Goal: Book appointment/travel/reservation

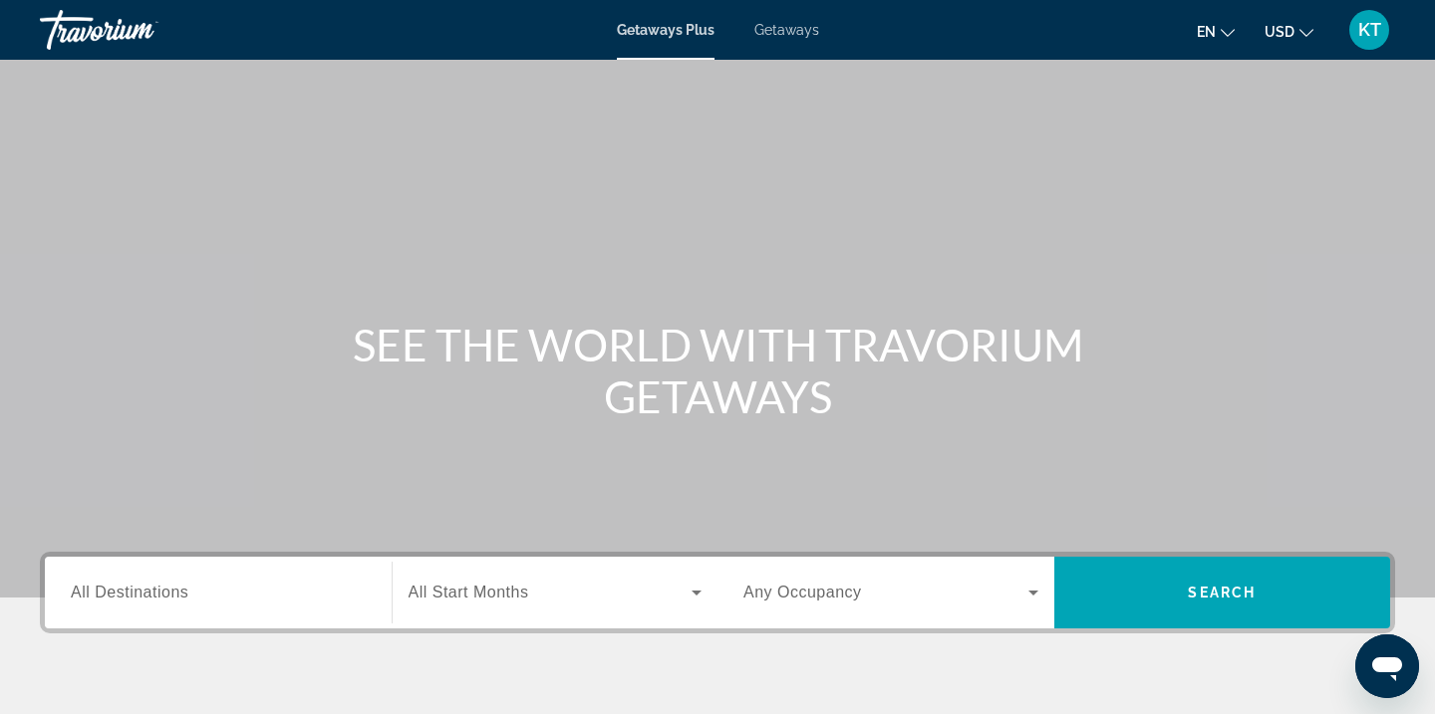
click at [770, 33] on span "Getaways" at bounding box center [786, 30] width 65 height 16
click at [1374, 33] on span "KT" at bounding box center [1369, 30] width 23 height 20
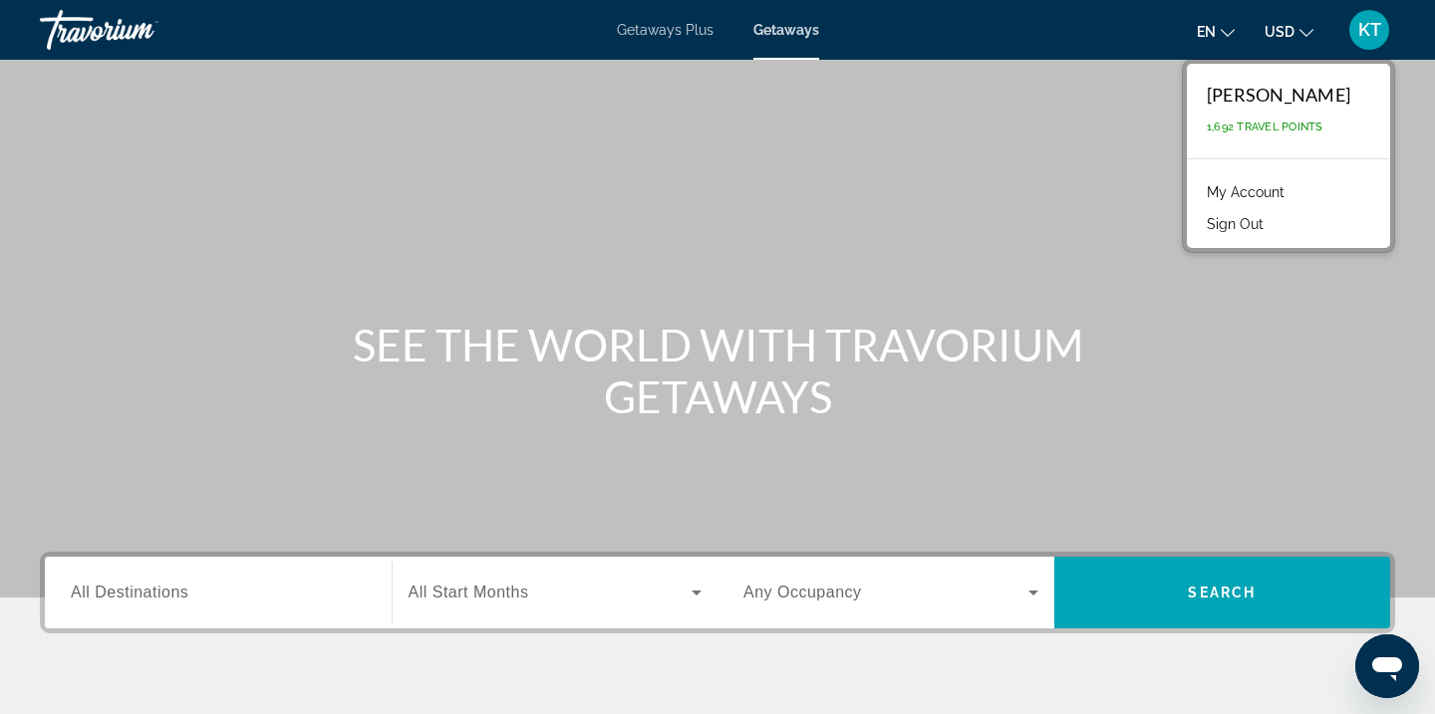
click at [171, 598] on span "All Destinations" at bounding box center [130, 592] width 118 height 17
click at [171, 598] on input "Destination All Destinations" at bounding box center [218, 594] width 295 height 24
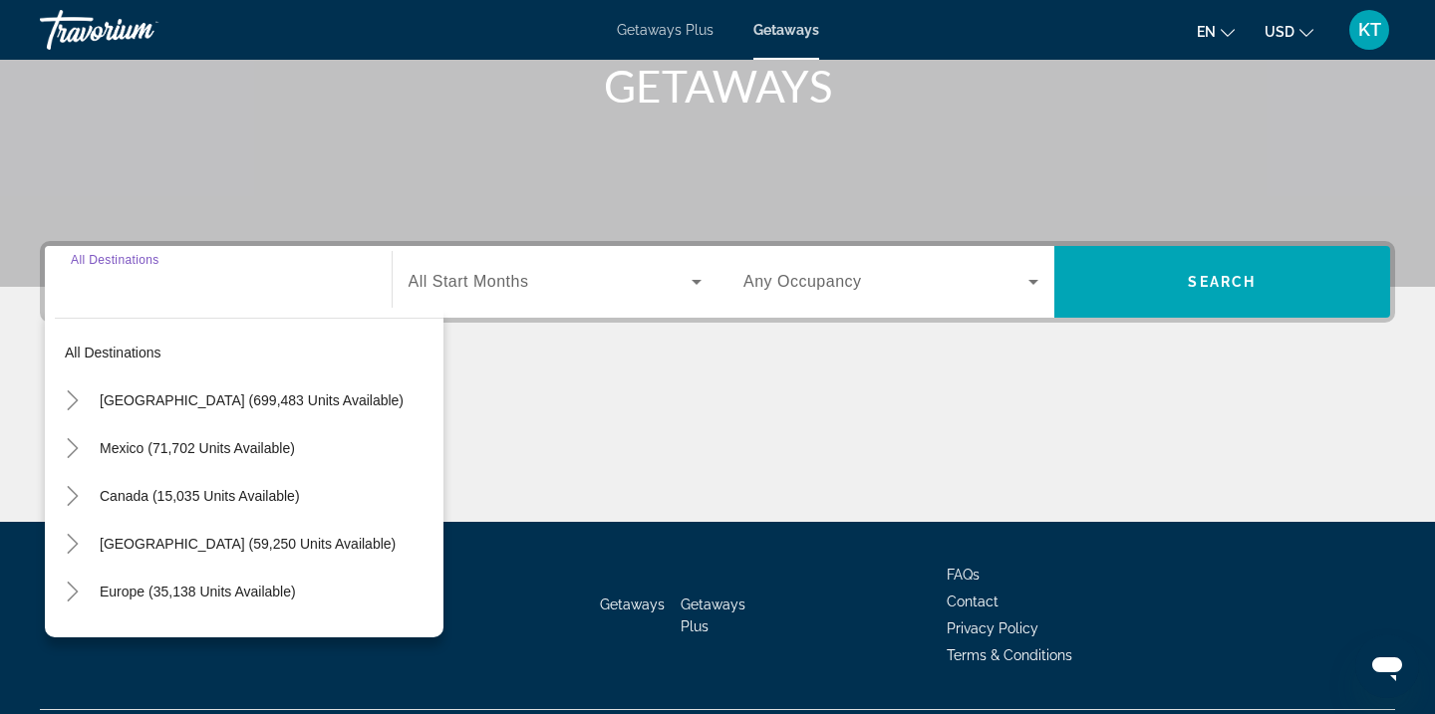
scroll to position [363, 0]
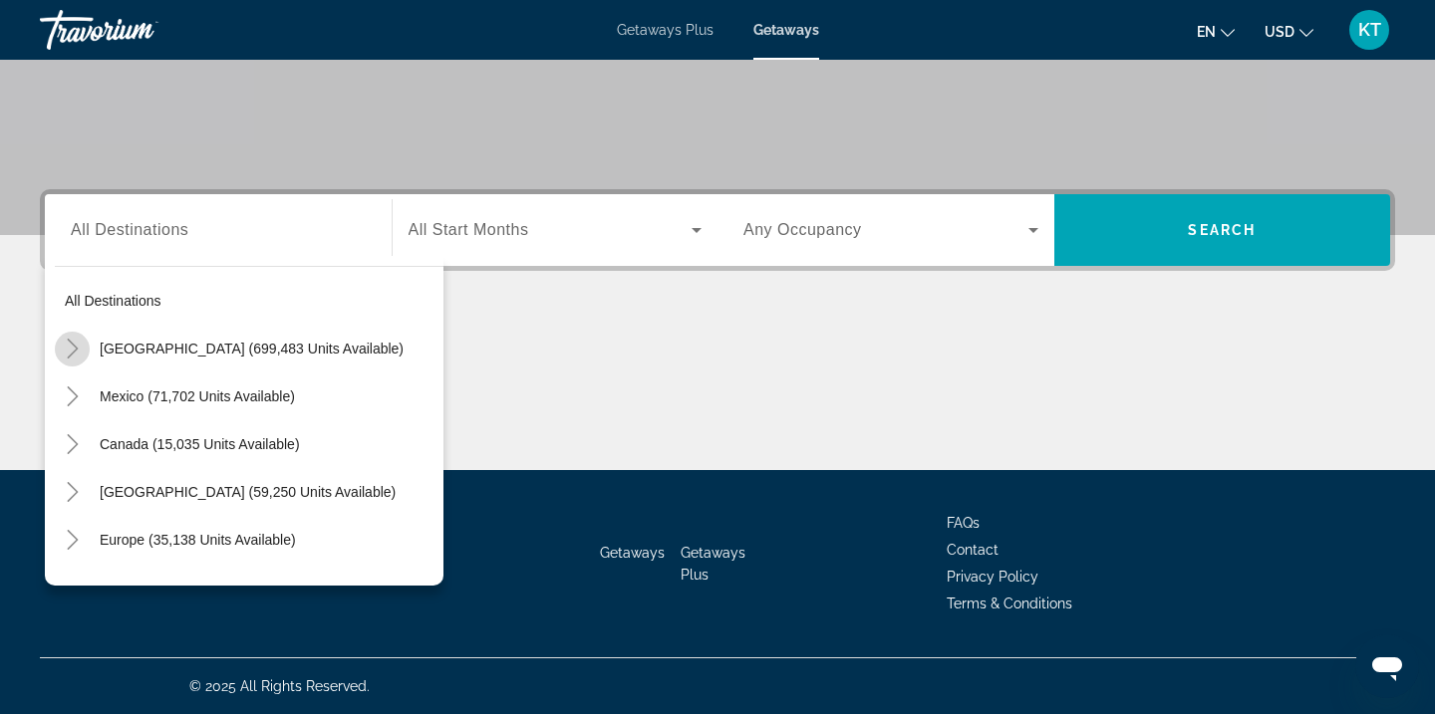
click at [68, 347] on icon "Toggle United States (699,483 units available)" at bounding box center [73, 349] width 20 height 20
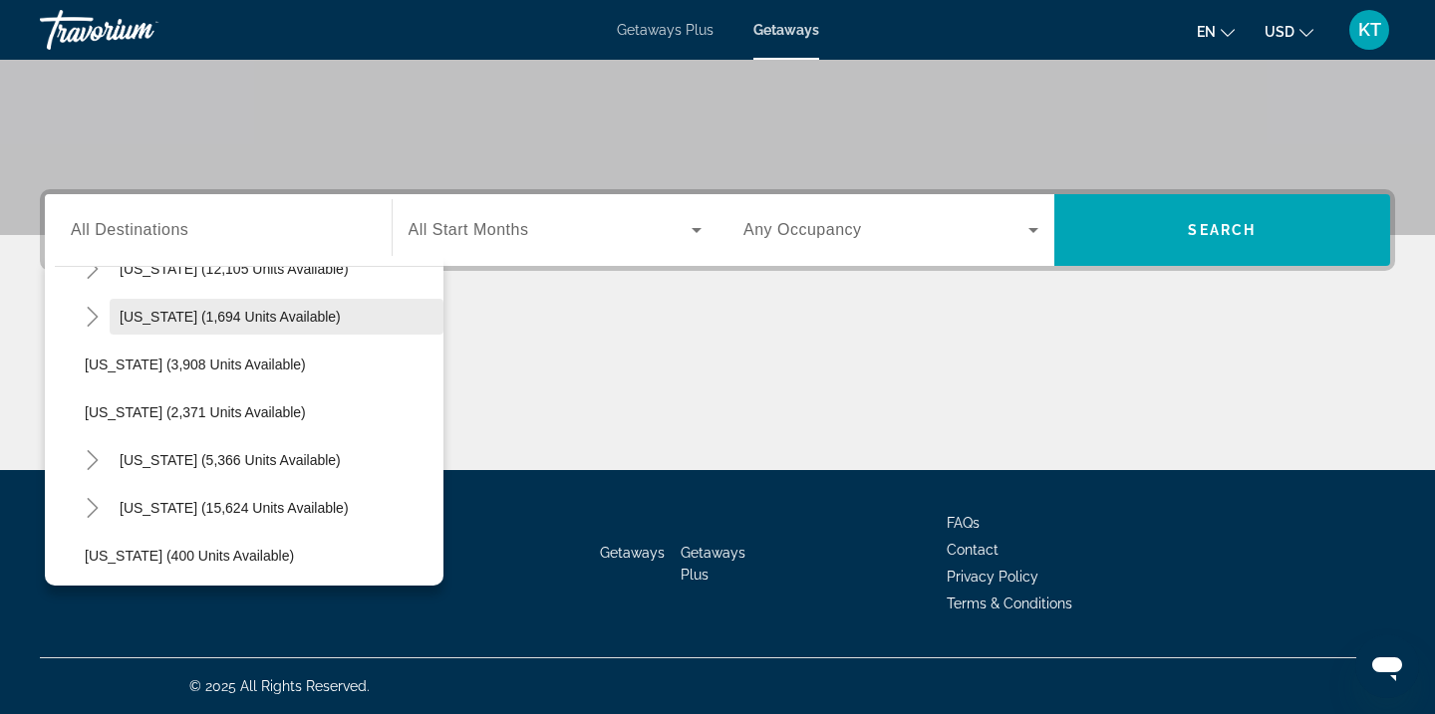
scroll to position [1228, 0]
click at [92, 268] on icon "Toggle Nevada (12,105 units available)" at bounding box center [93, 268] width 20 height 20
click at [140, 319] on span "[GEOGRAPHIC_DATA] (9,621 units available)" at bounding box center [249, 316] width 288 height 16
type input "**********"
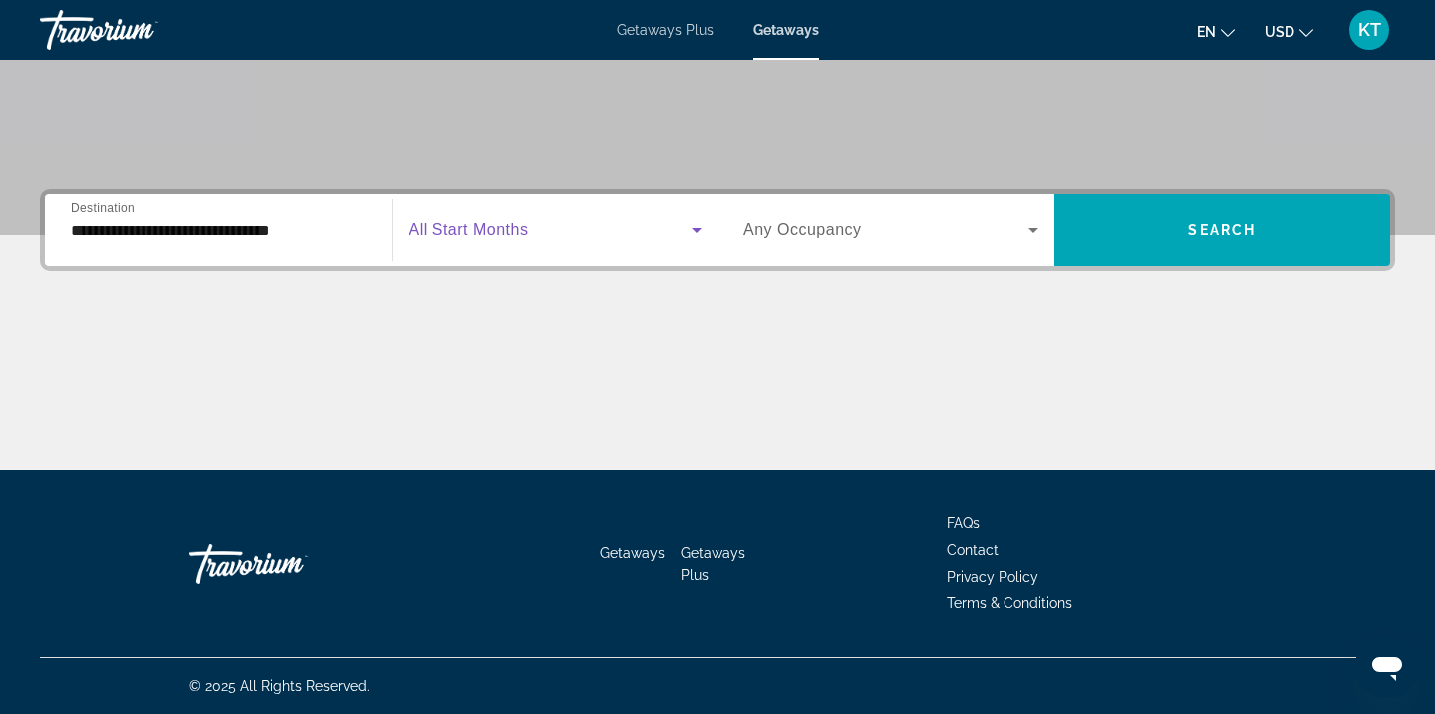
click at [553, 225] on span "Search widget" at bounding box center [550, 230] width 284 height 24
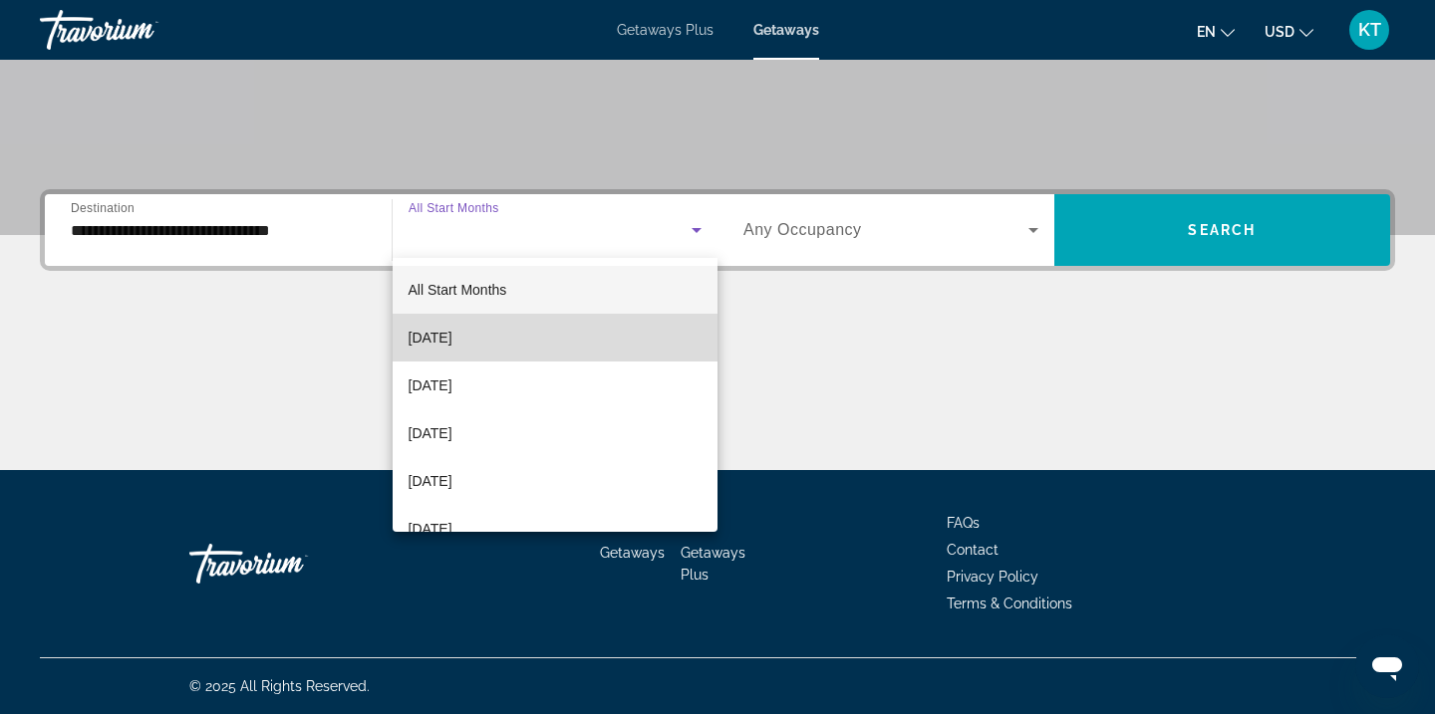
click at [532, 338] on mat-option "[DATE]" at bounding box center [556, 338] width 326 height 48
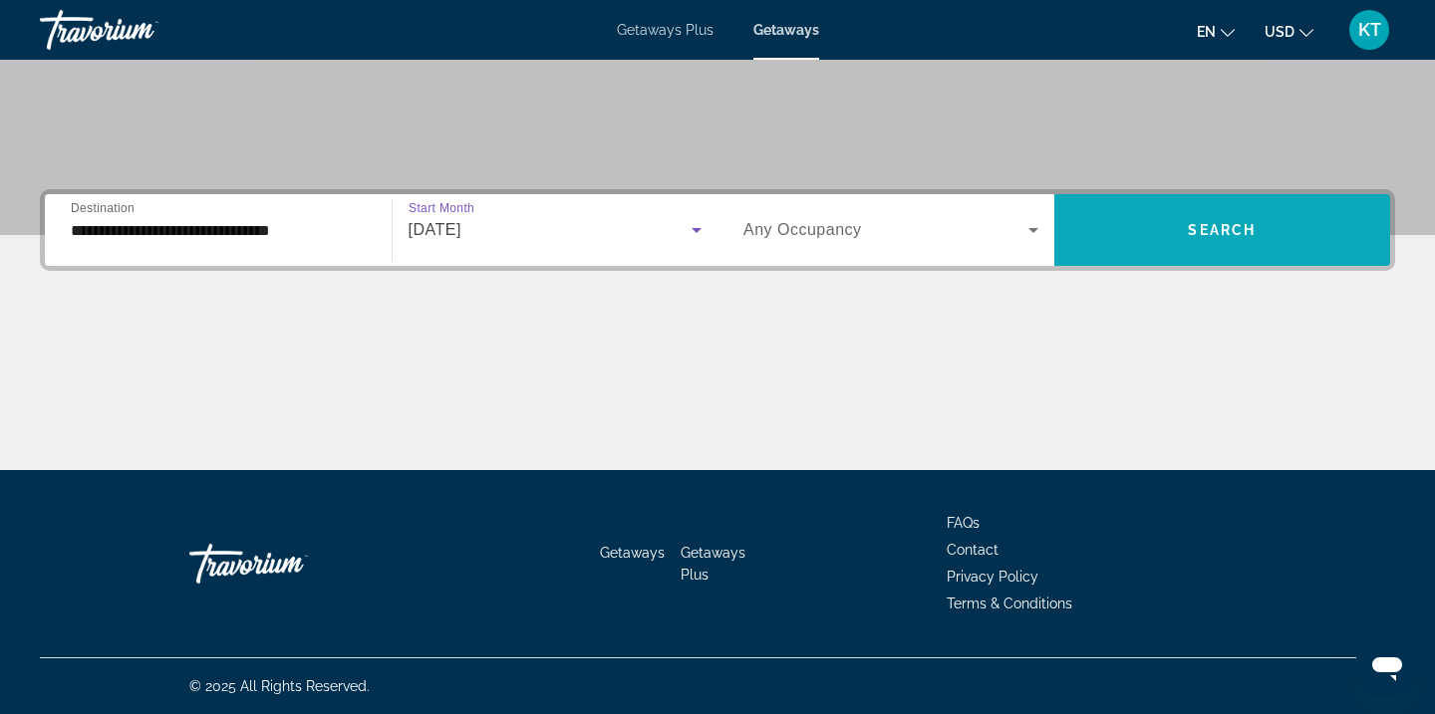
click at [1140, 235] on span "Search widget" at bounding box center [1222, 230] width 337 height 48
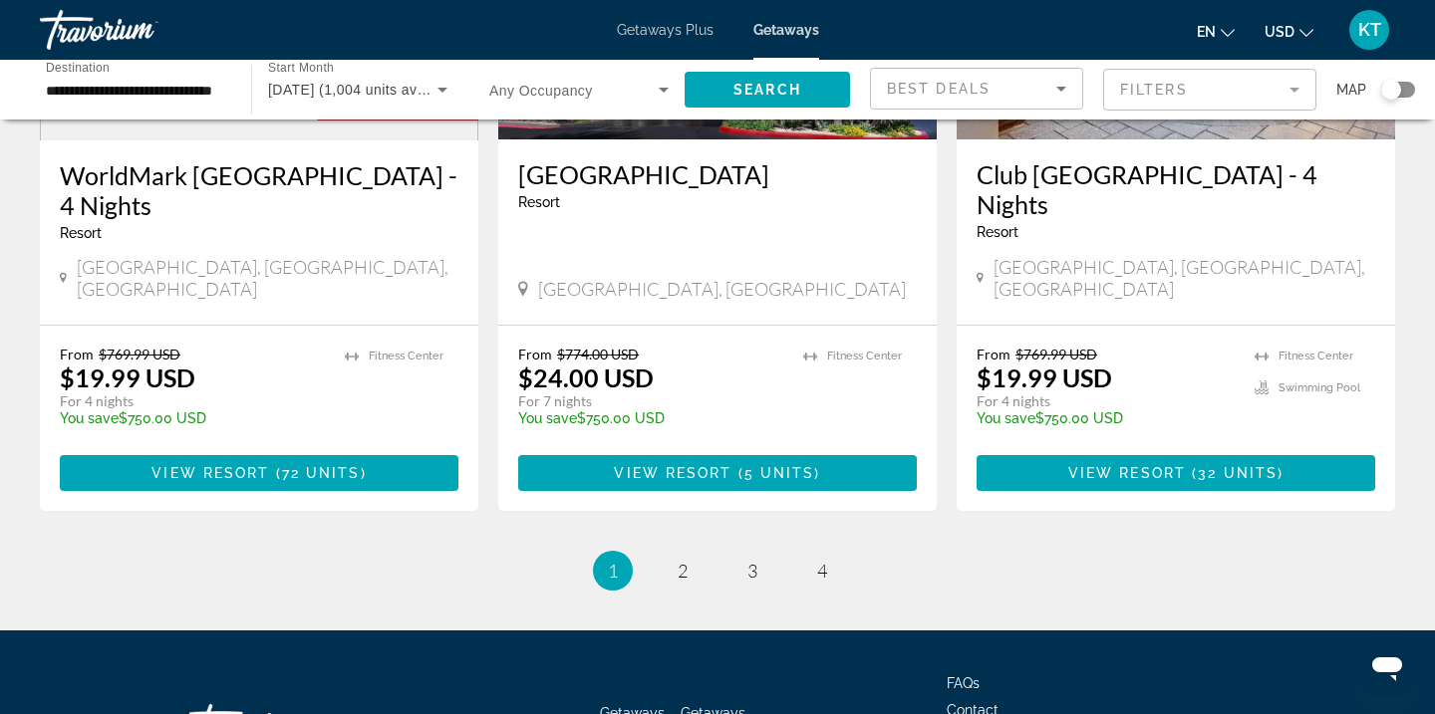
scroll to position [2566, 0]
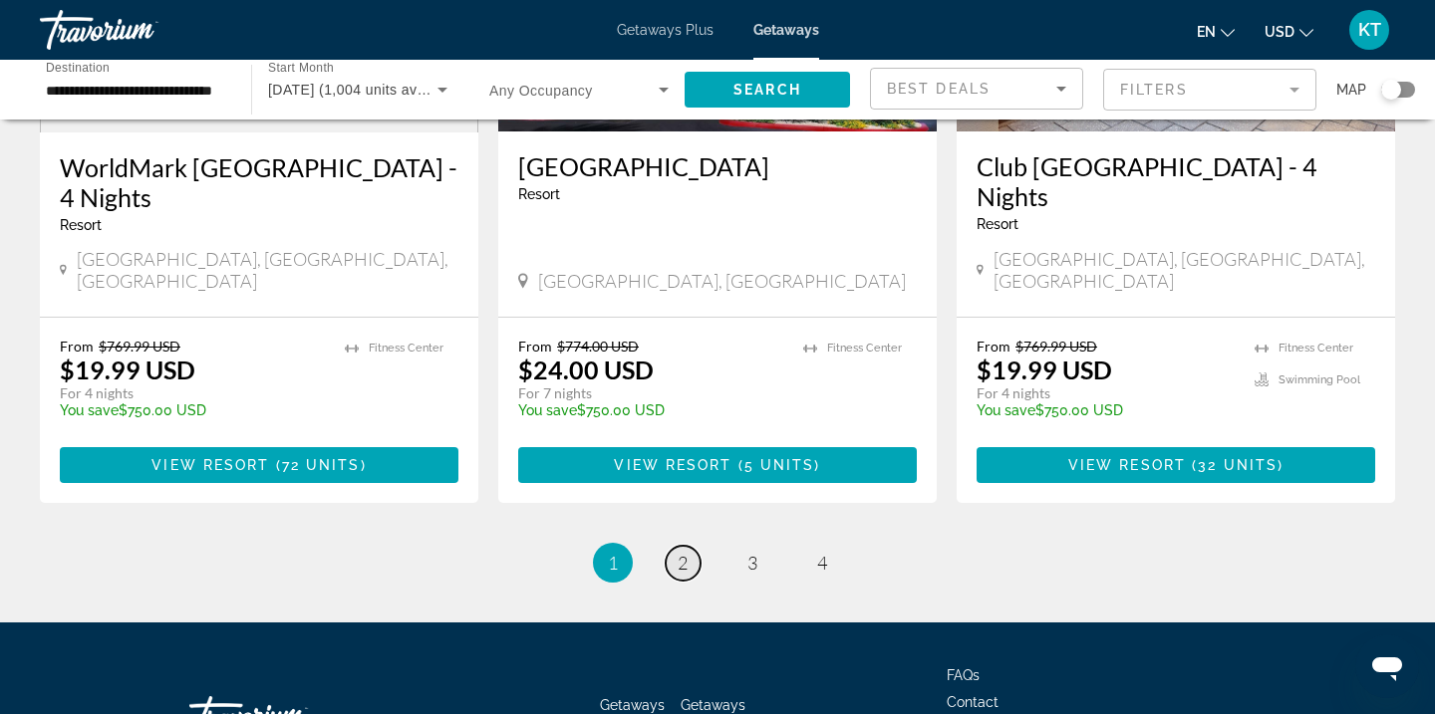
click at [690, 546] on link "page 2" at bounding box center [682, 563] width 35 height 35
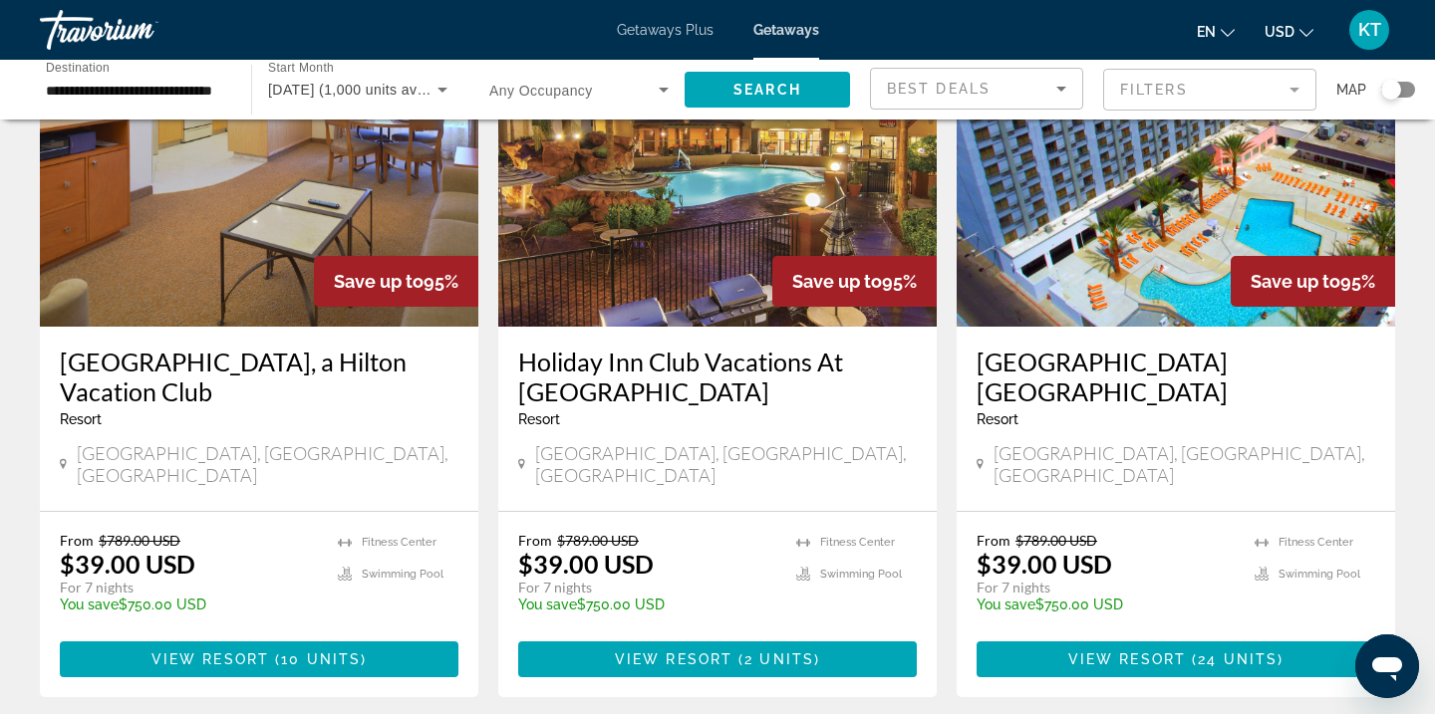
scroll to position [2383, 0]
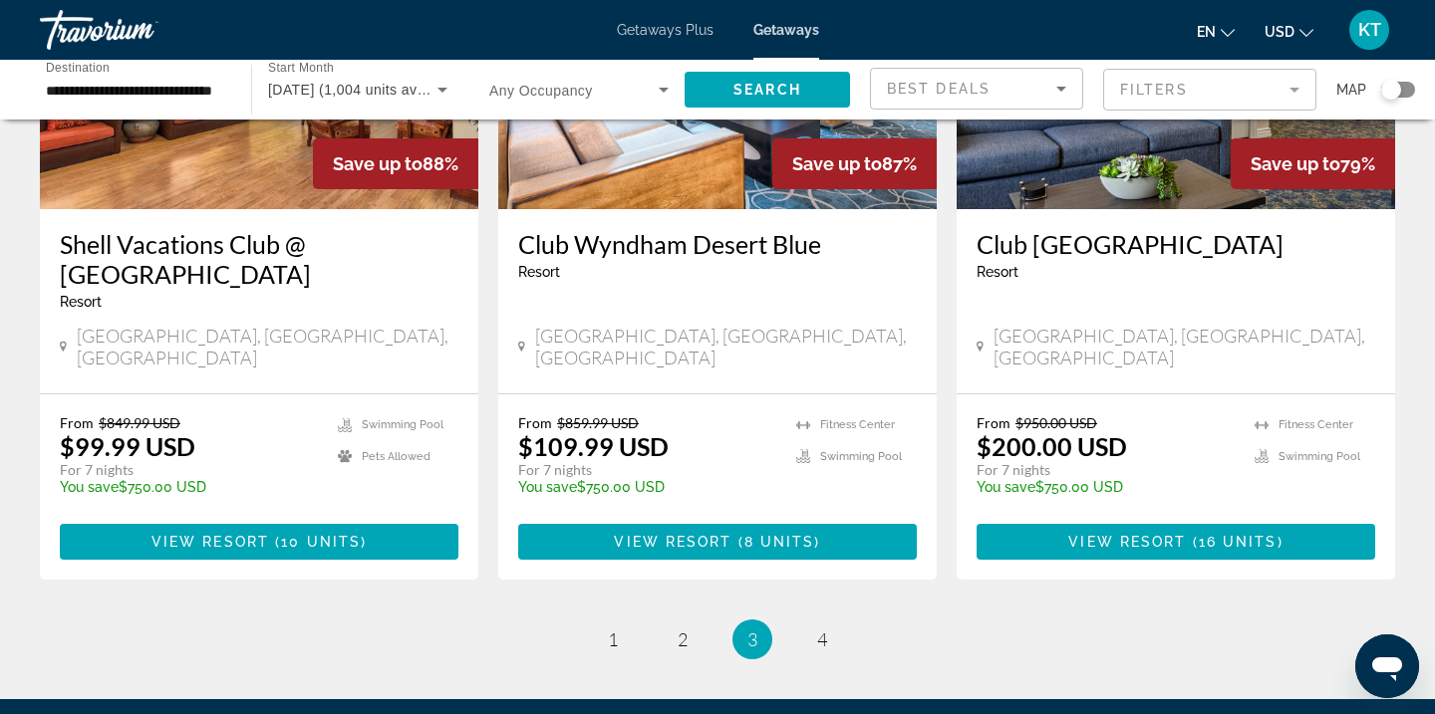
scroll to position [2526, 0]
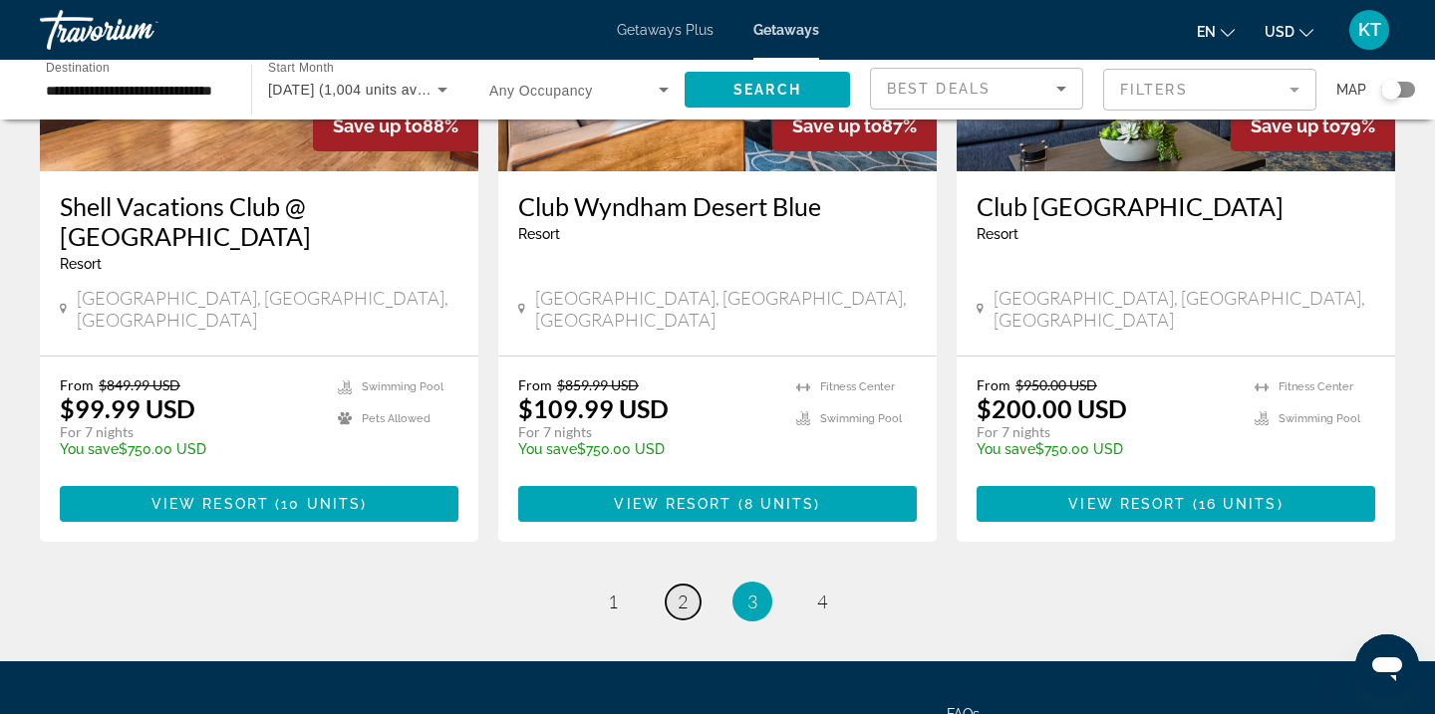
click at [684, 591] on span "2" at bounding box center [682, 602] width 10 height 22
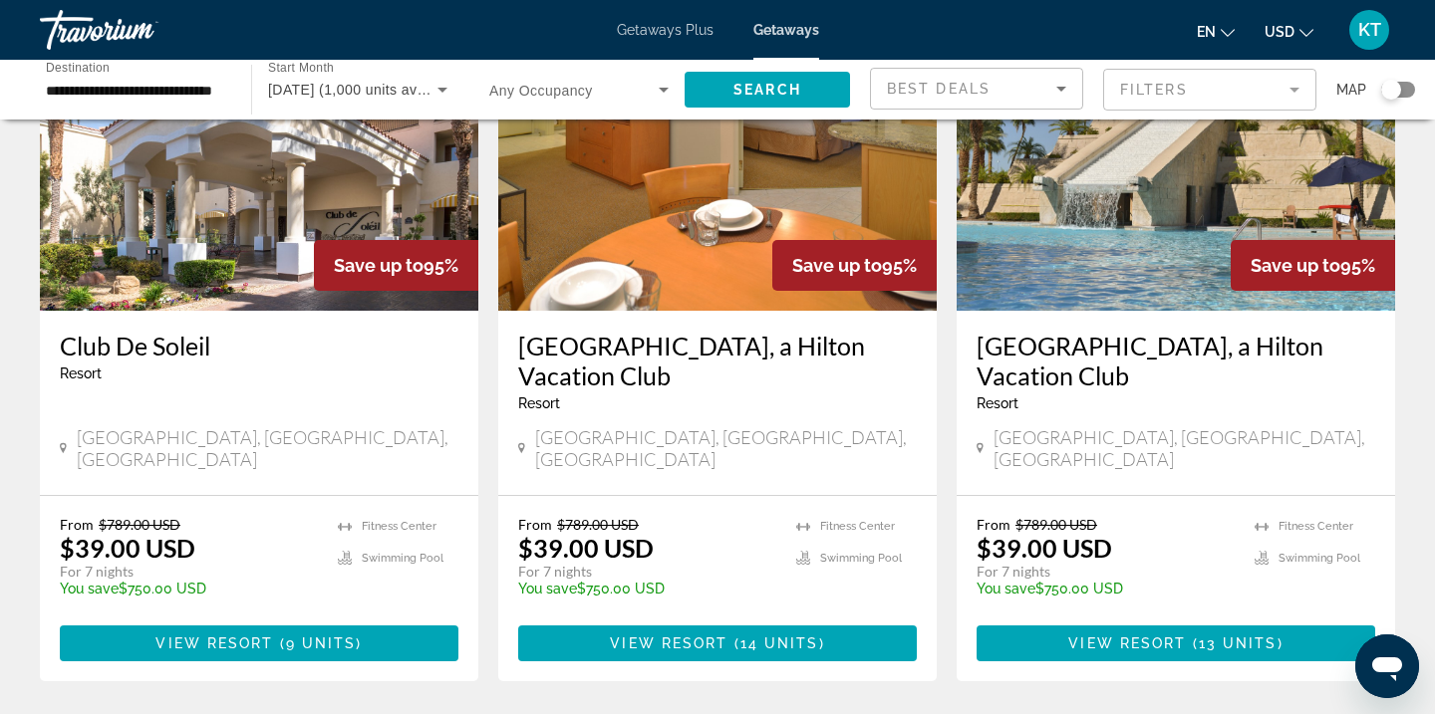
scroll to position [962, 0]
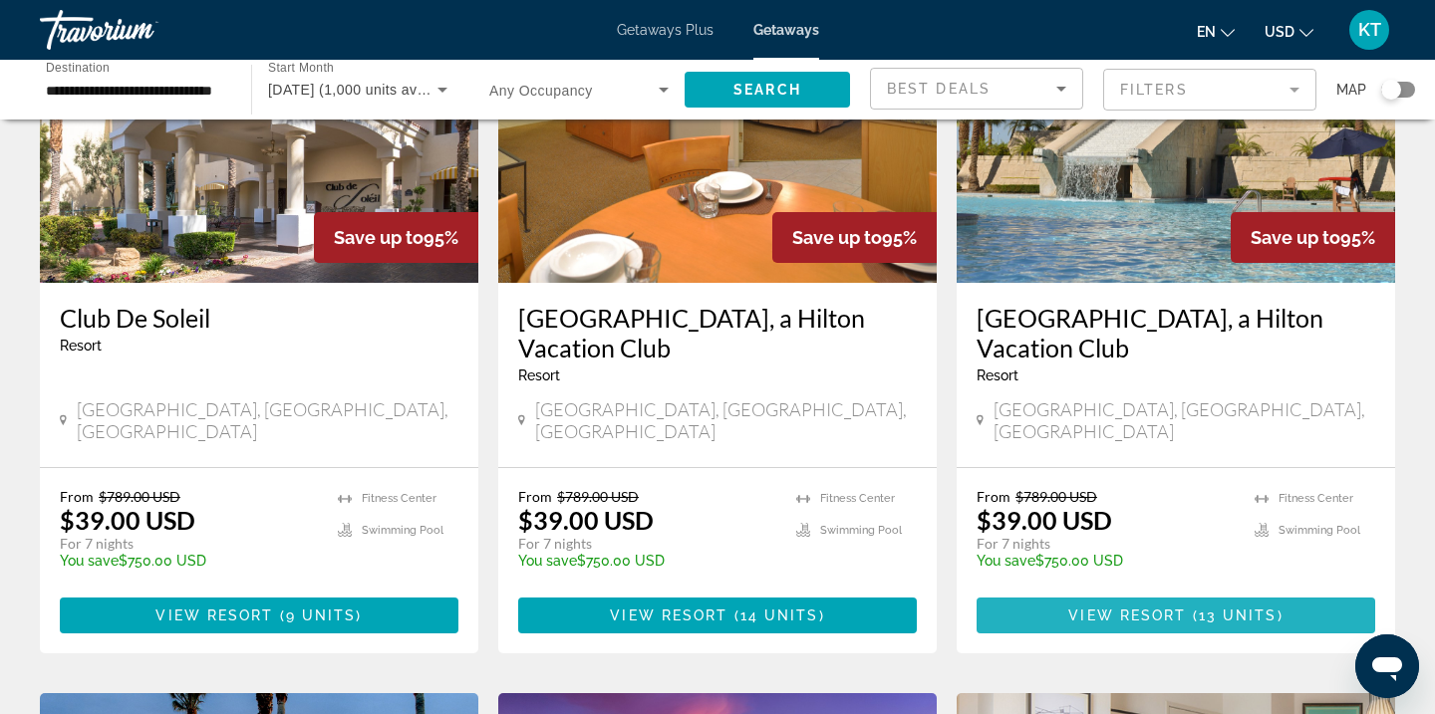
click at [1058, 592] on span "Main content" at bounding box center [1175, 616] width 398 height 48
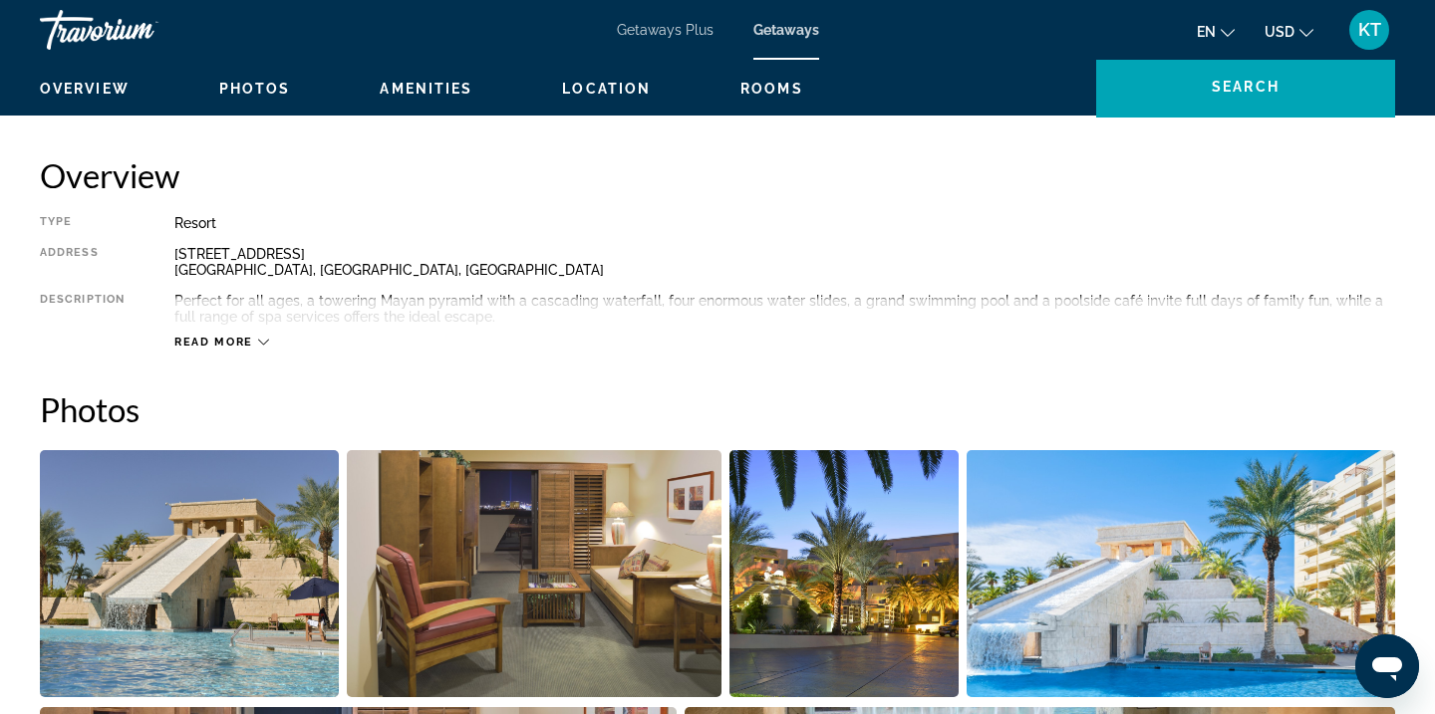
scroll to position [596, 0]
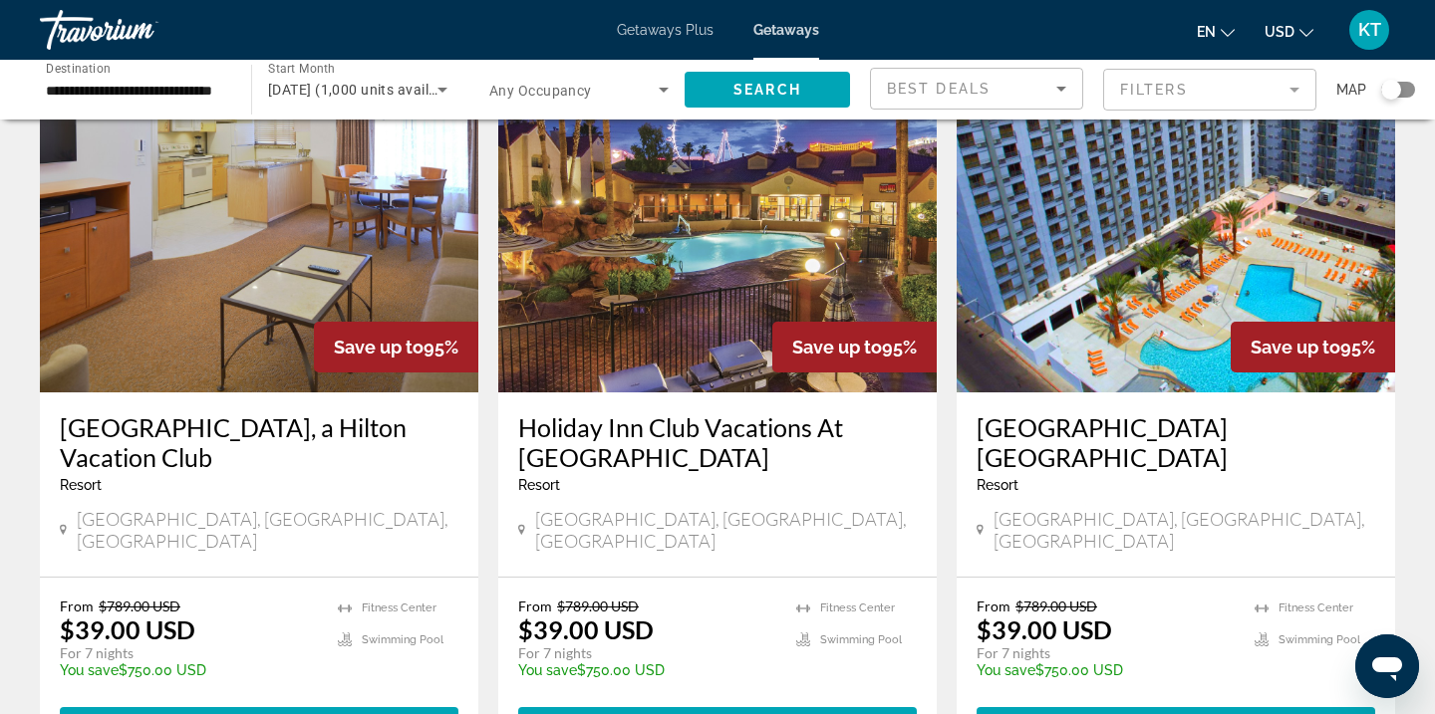
scroll to position [2310, 0]
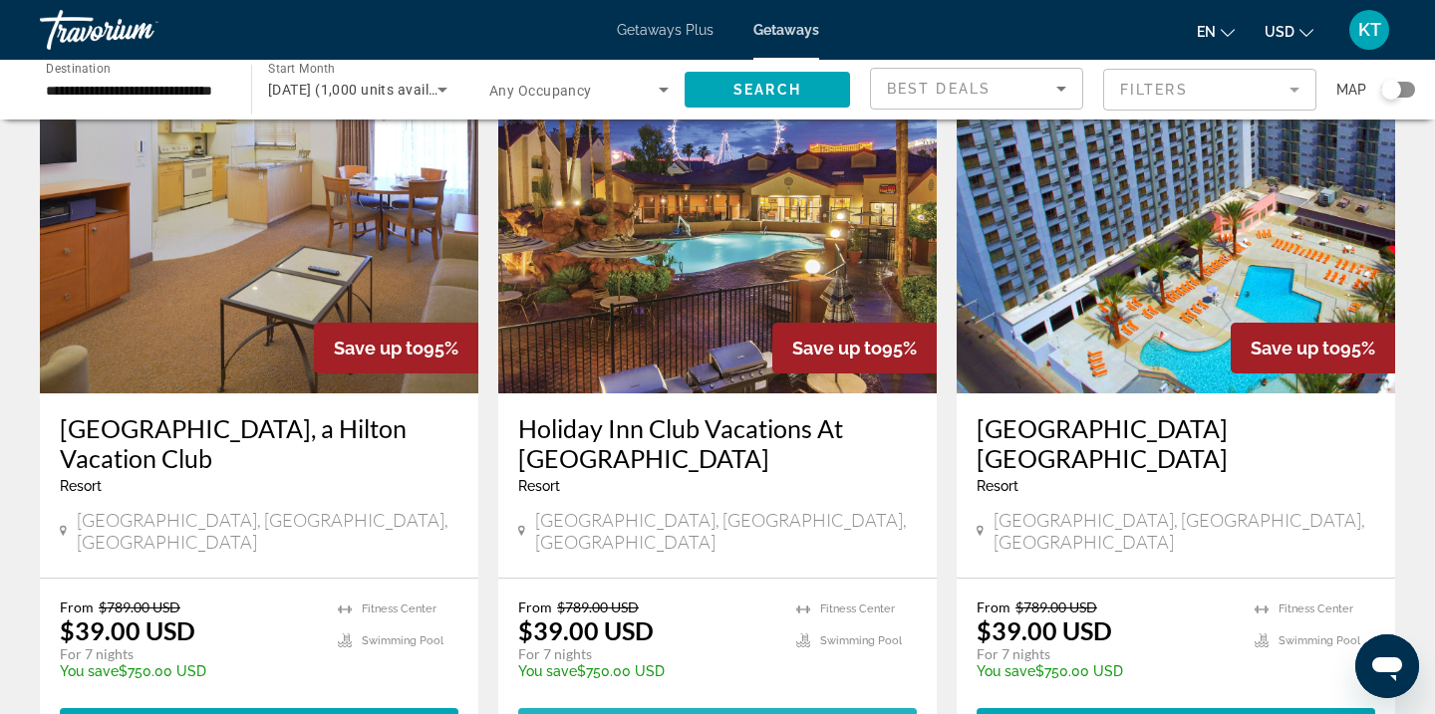
click at [700, 713] on span "View Resort" at bounding box center [674, 726] width 118 height 16
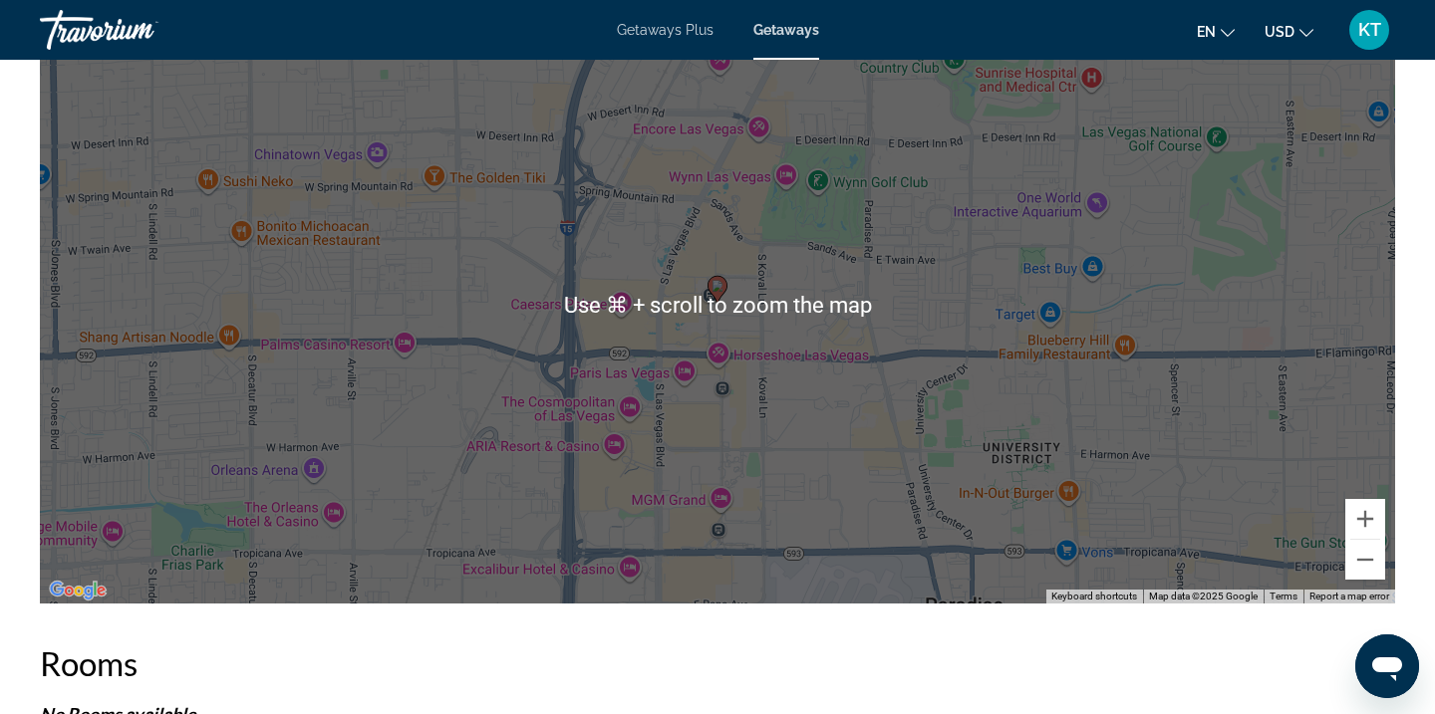
scroll to position [3509, 0]
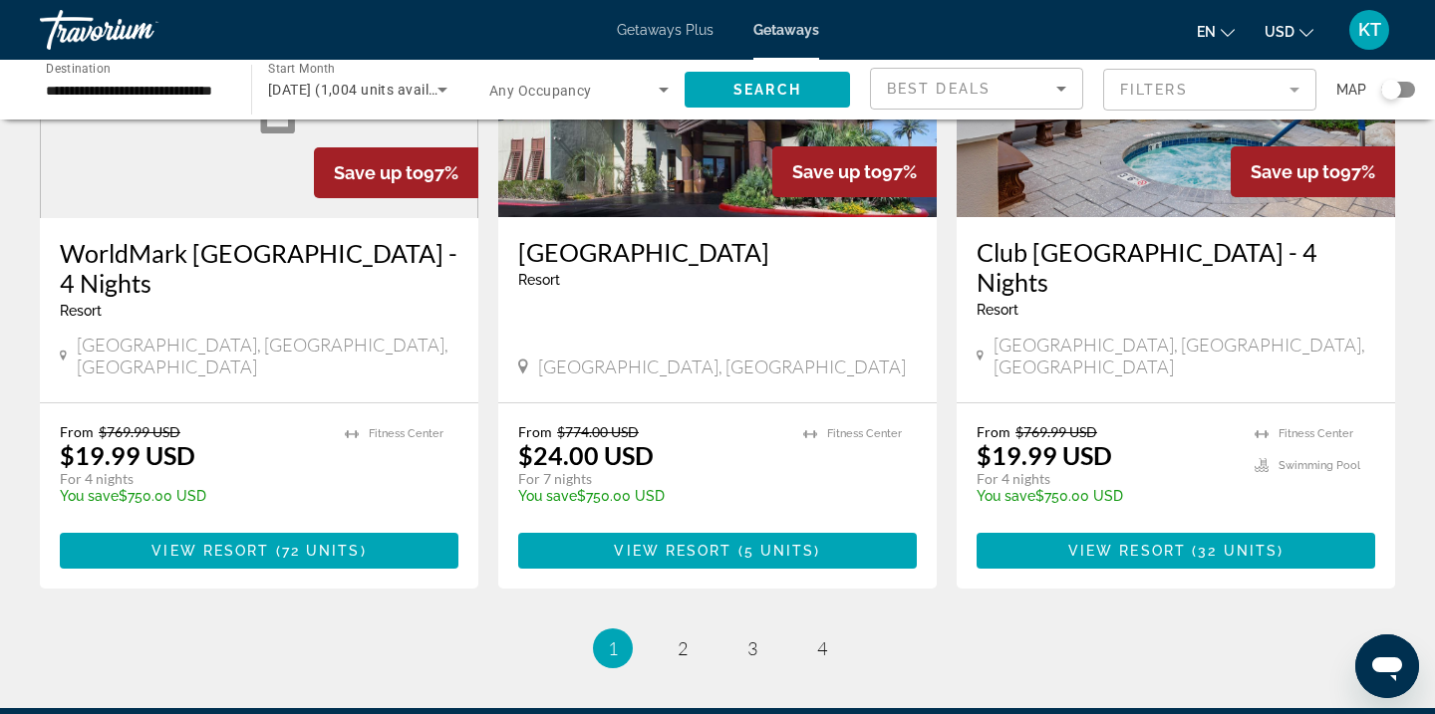
scroll to position [2454, 0]
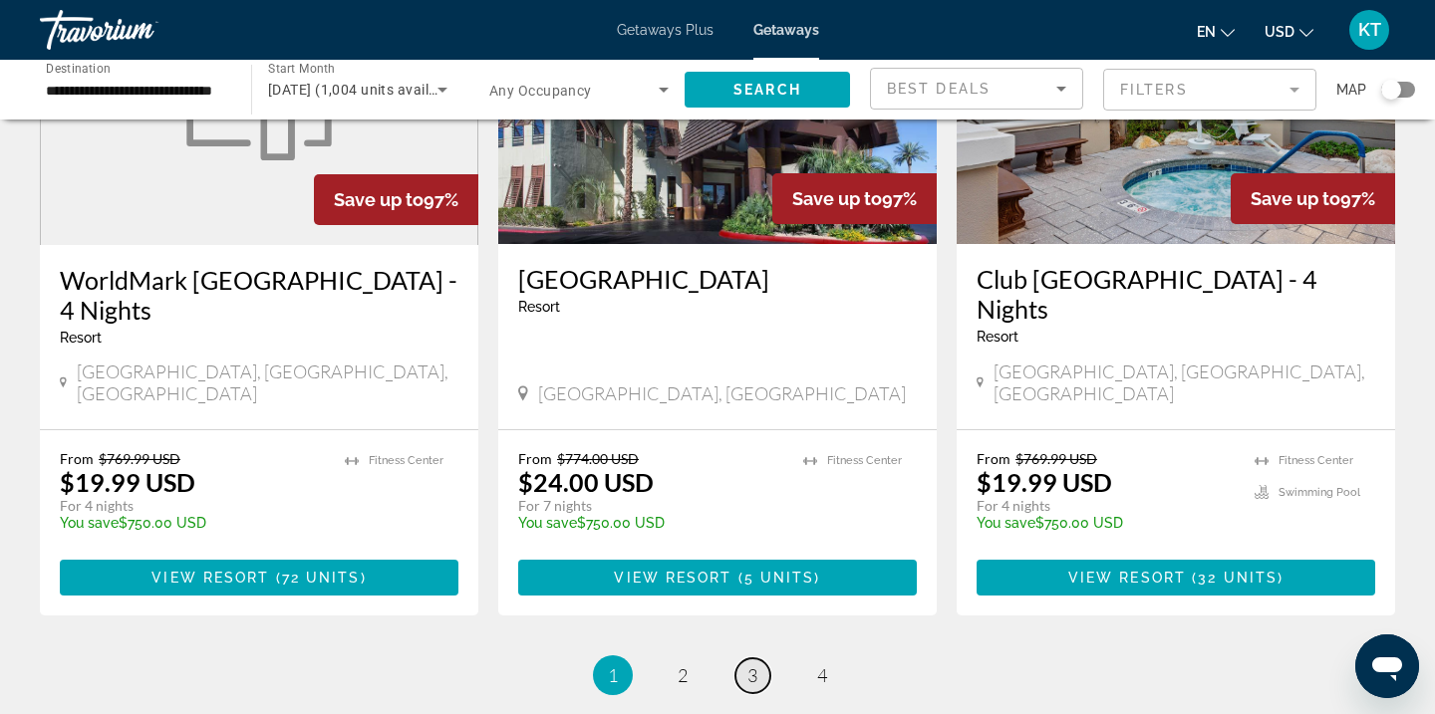
click at [757, 664] on span "3" at bounding box center [752, 675] width 10 height 22
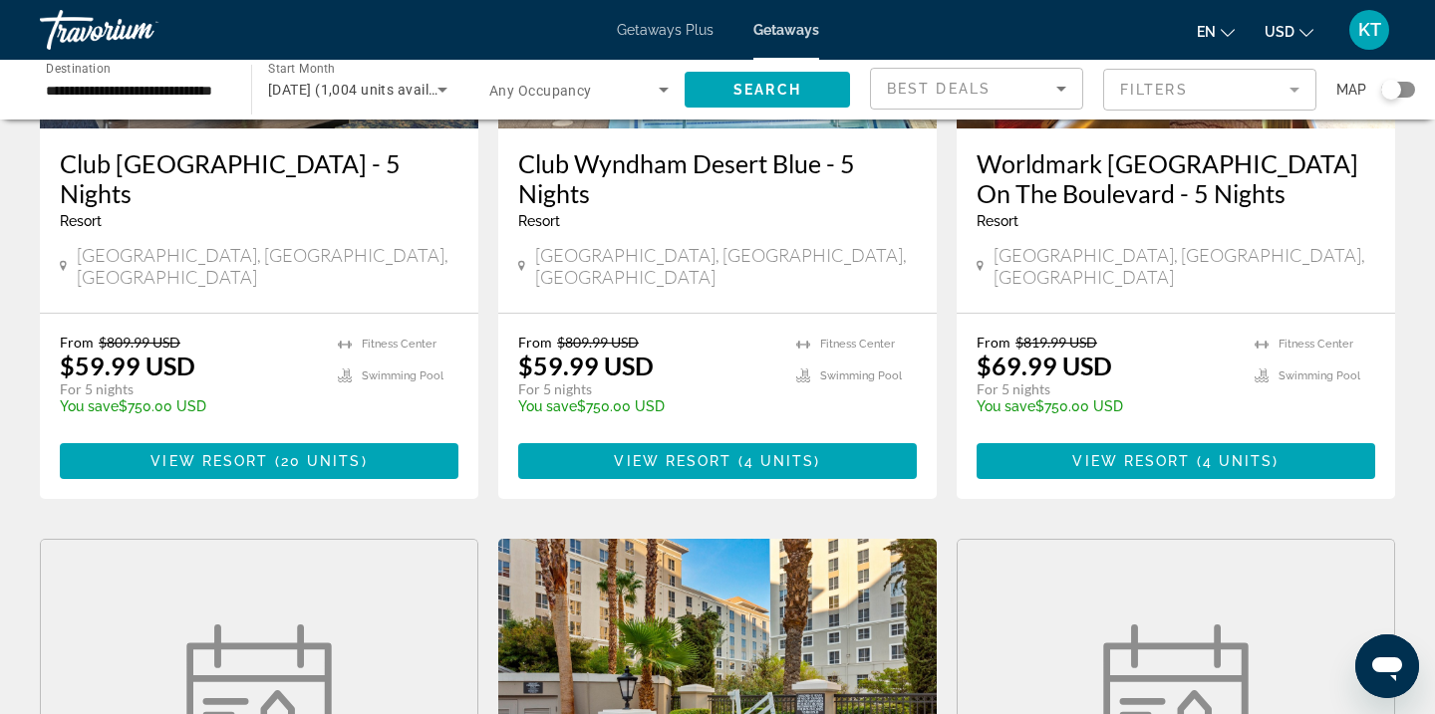
scroll to position [1111, 0]
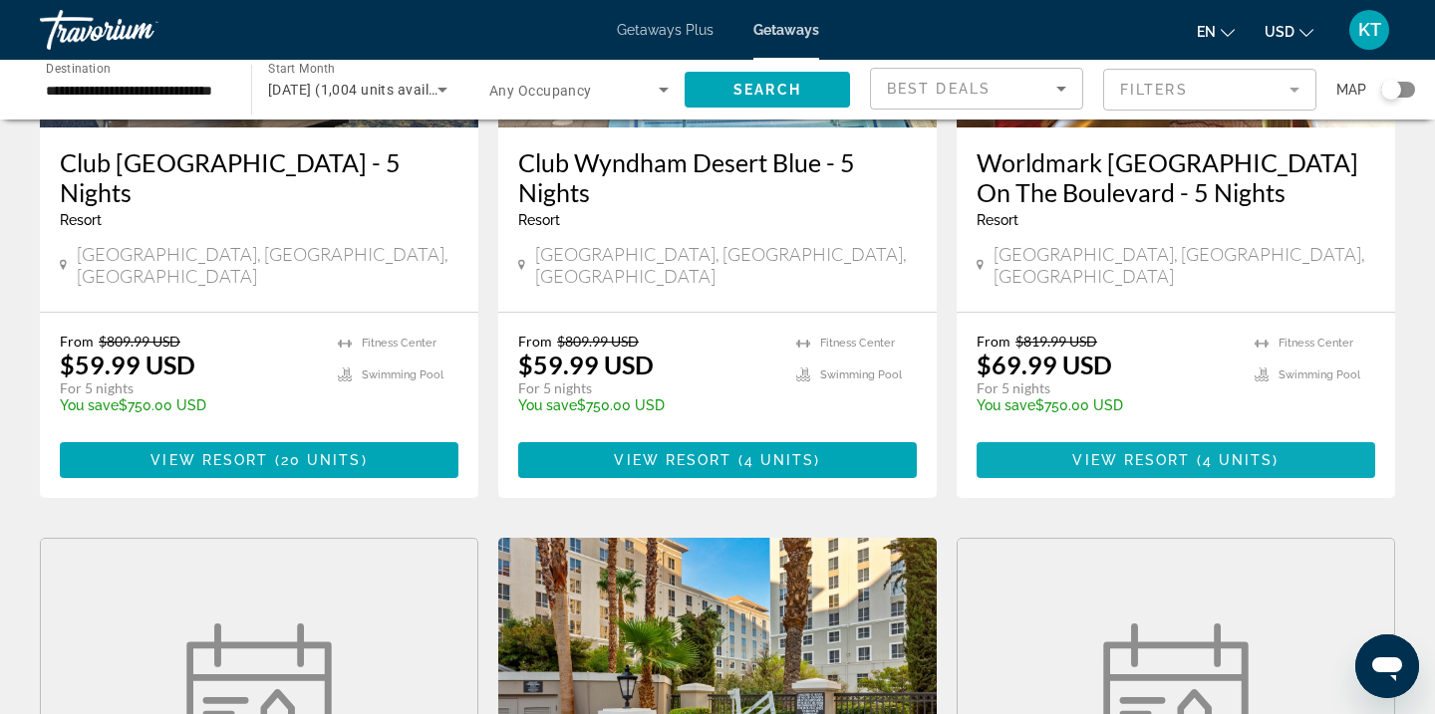
click at [1094, 452] on span "View Resort" at bounding box center [1131, 460] width 118 height 16
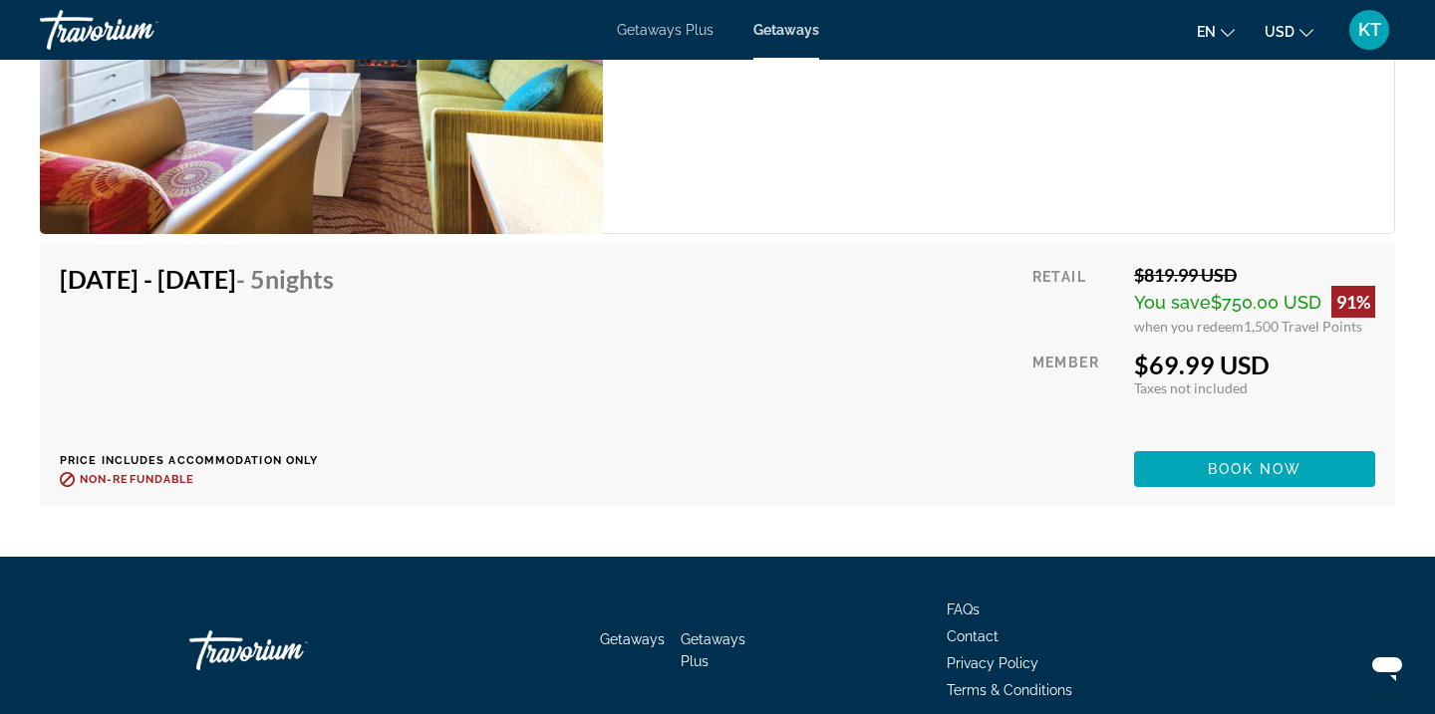
scroll to position [3965, 0]
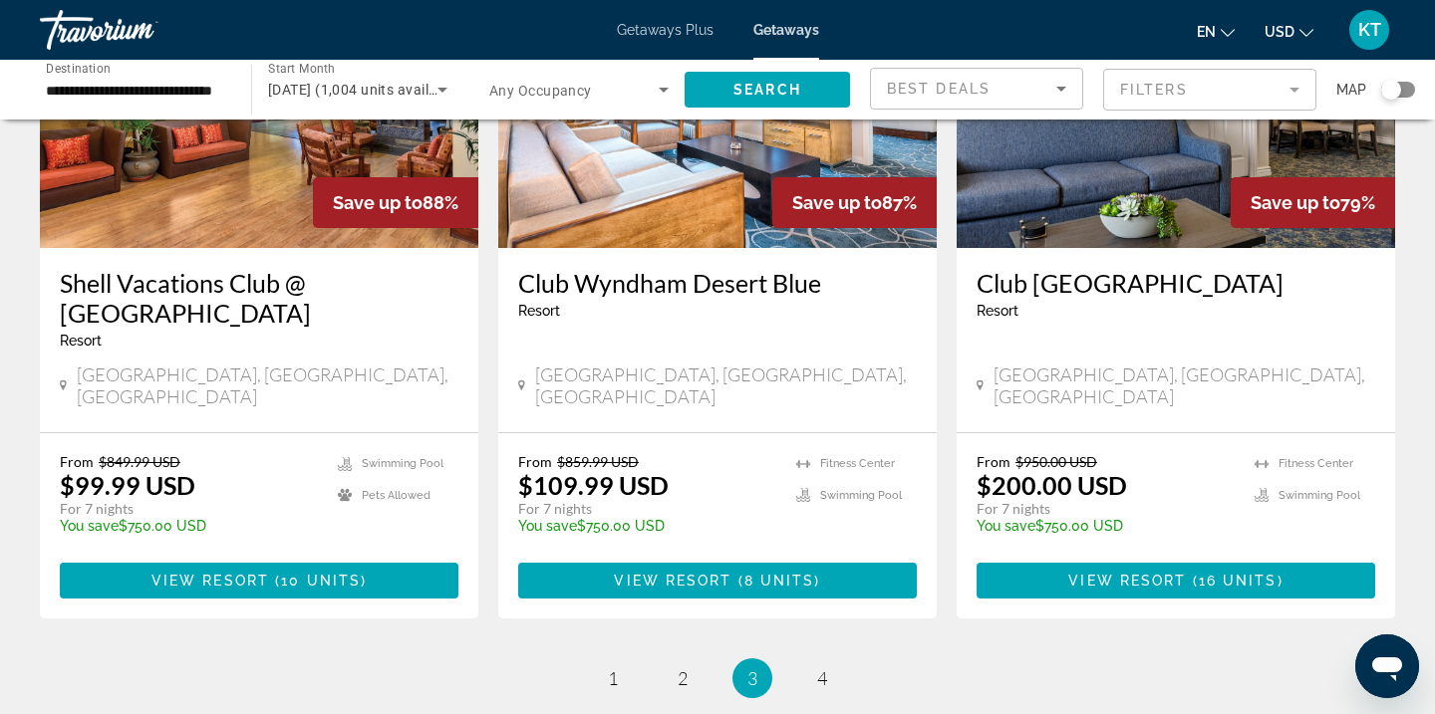
scroll to position [2458, 0]
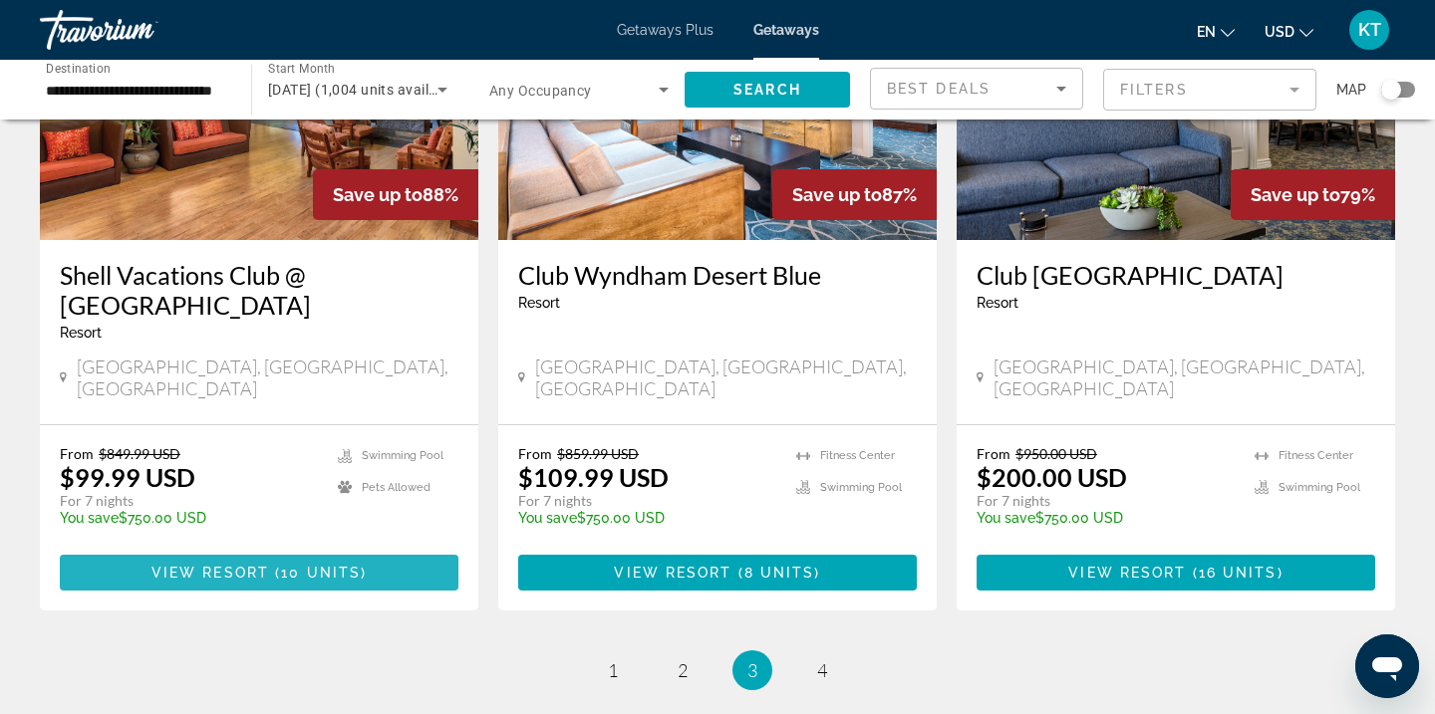
click at [221, 565] on span "View Resort" at bounding box center [210, 573] width 118 height 16
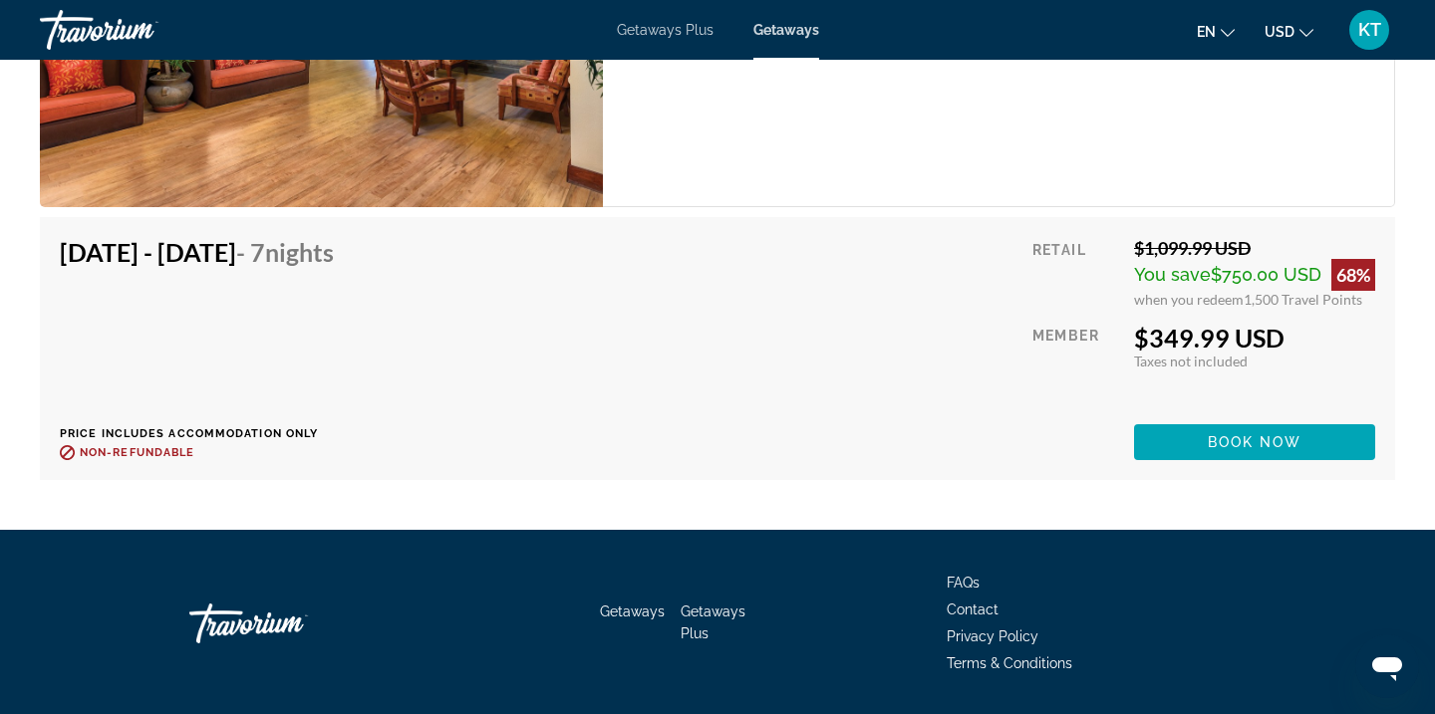
scroll to position [4879, 0]
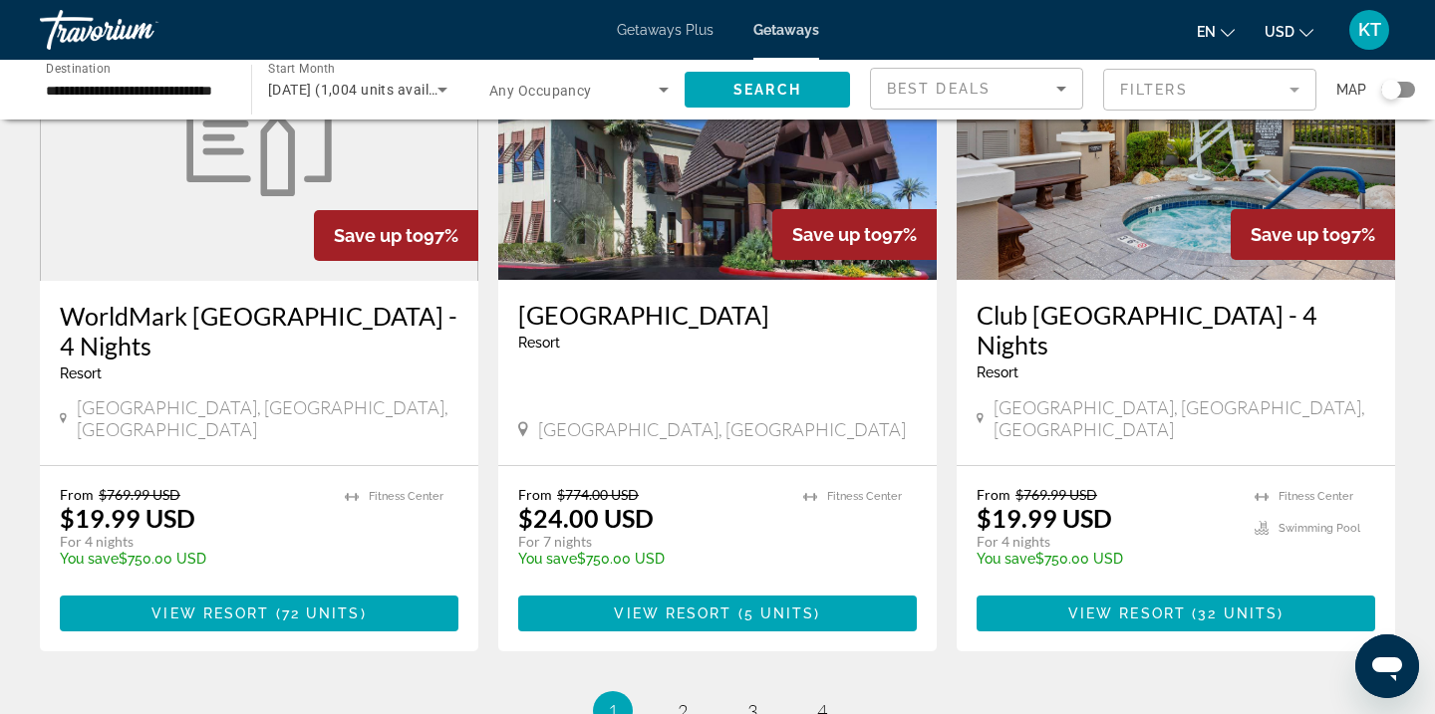
scroll to position [2425, 0]
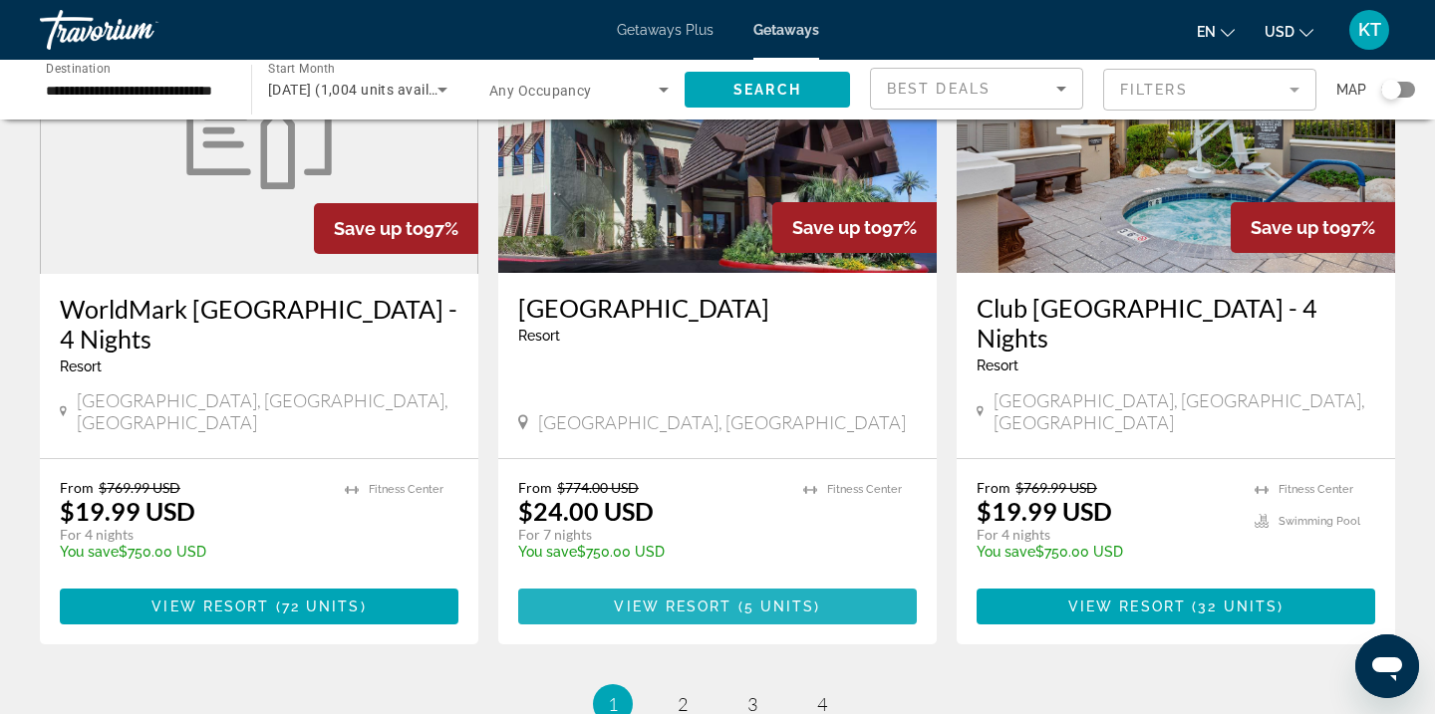
click at [662, 599] on span "View Resort" at bounding box center [673, 607] width 118 height 16
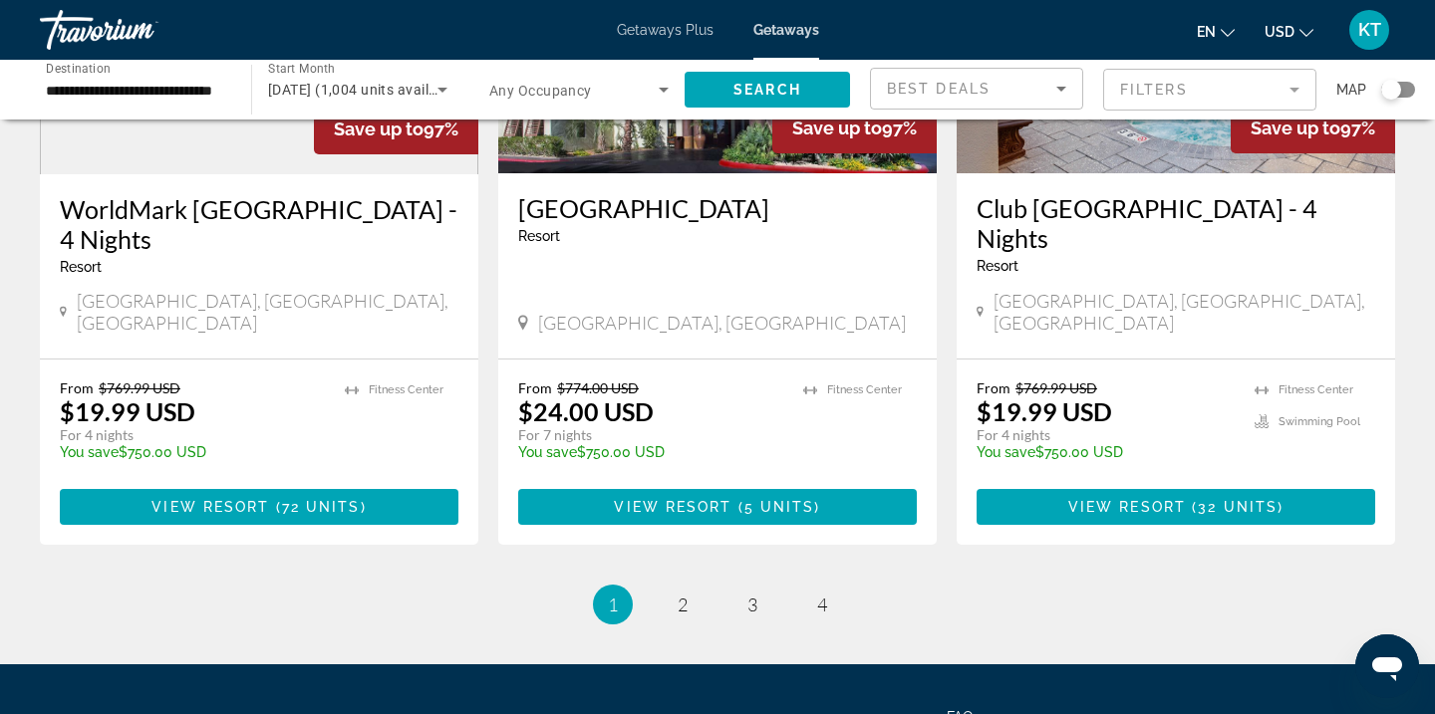
scroll to position [2527, 0]
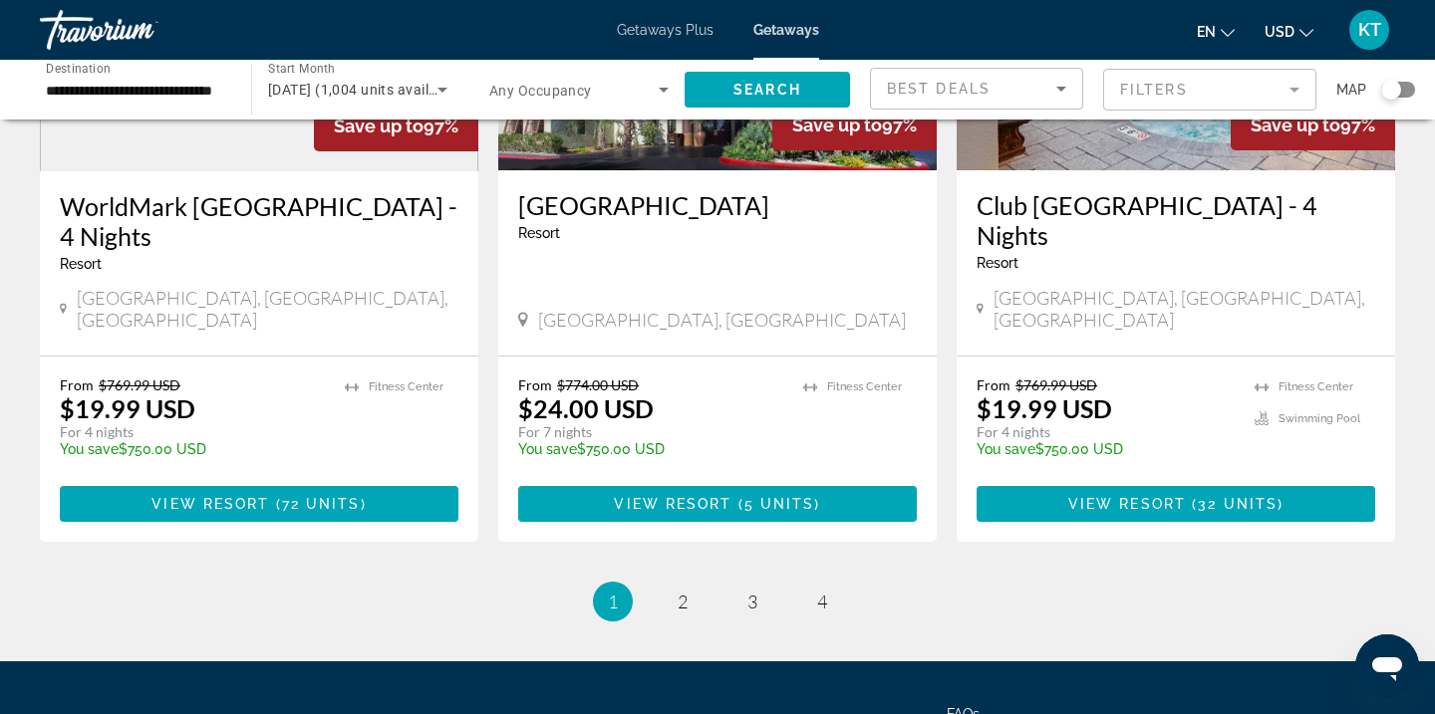
click at [1130, 377] on div "From $769.99 USD $19.99 USD For 4 nights You save $750.00 USD temp" at bounding box center [1105, 424] width 258 height 95
click at [1145, 496] on span "View Resort" at bounding box center [1127, 504] width 118 height 16
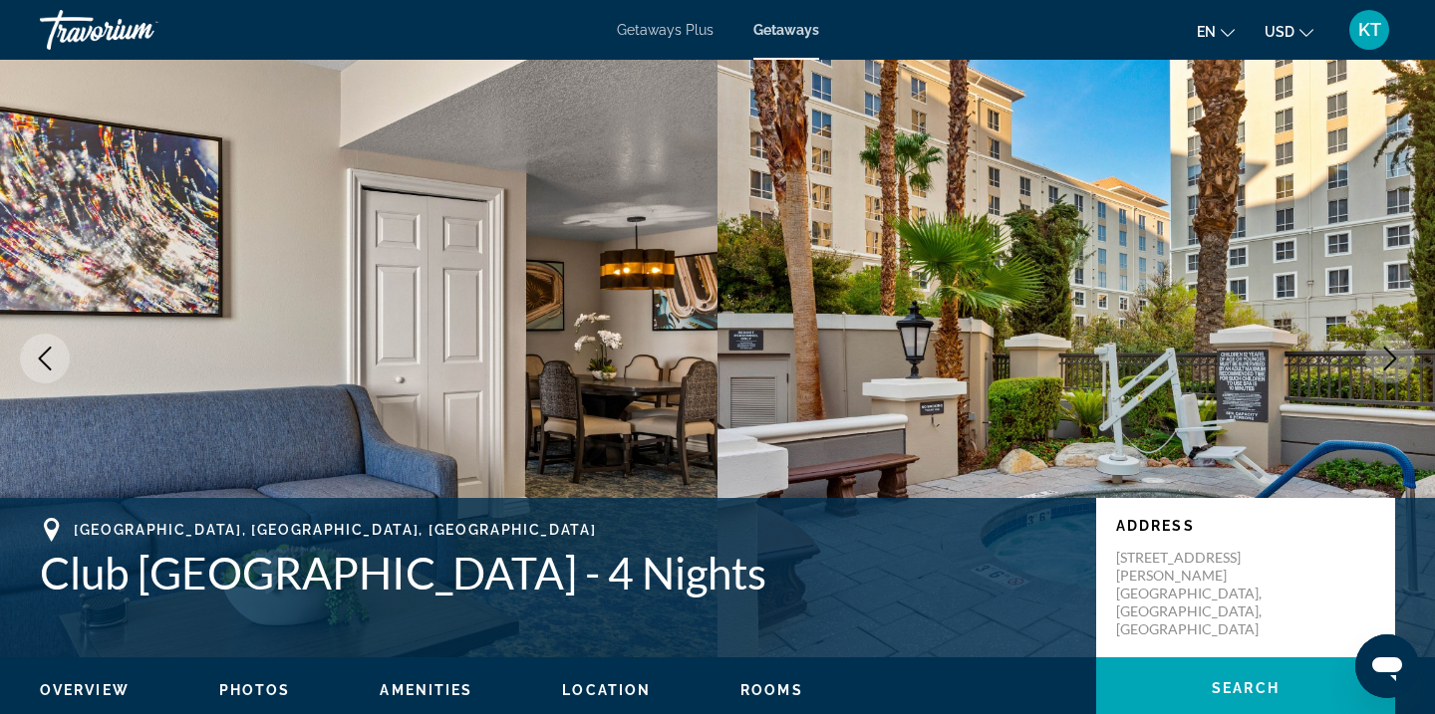
scroll to position [20, 0]
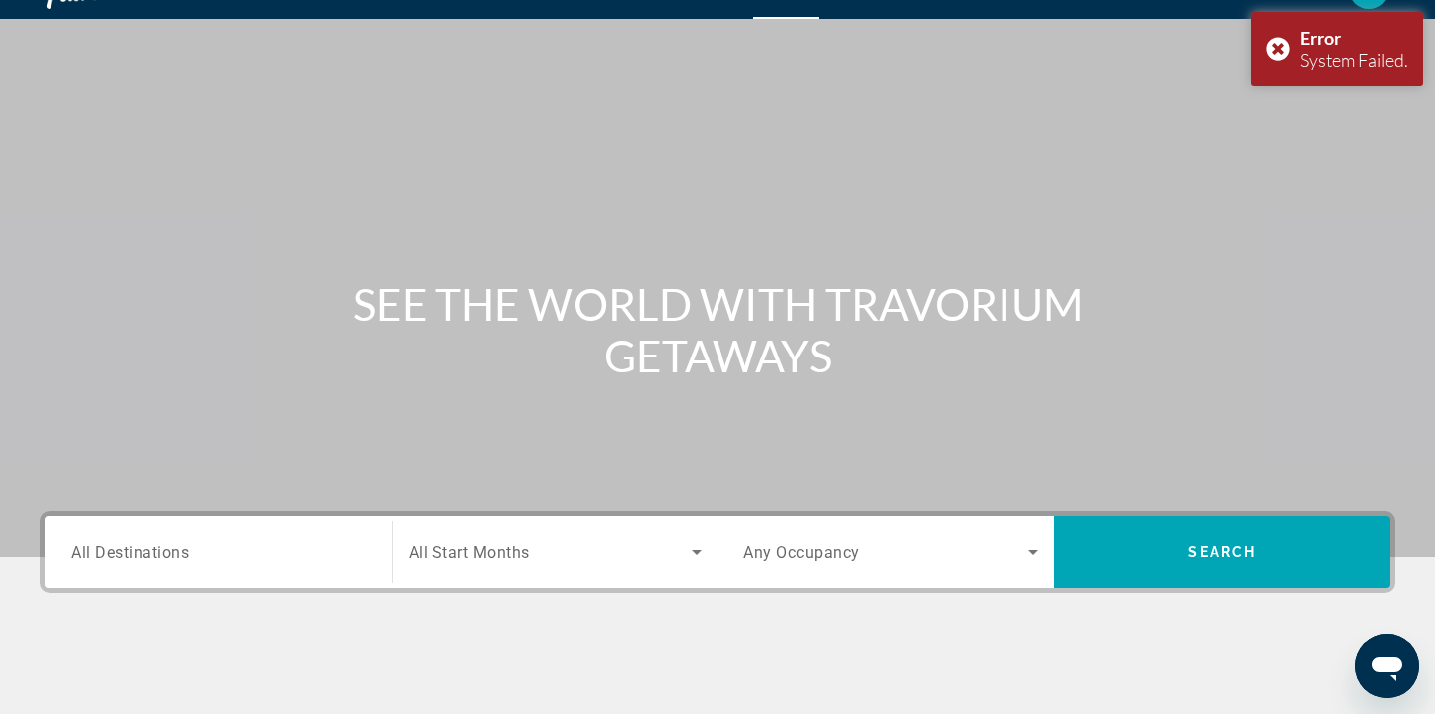
scroll to position [43, 0]
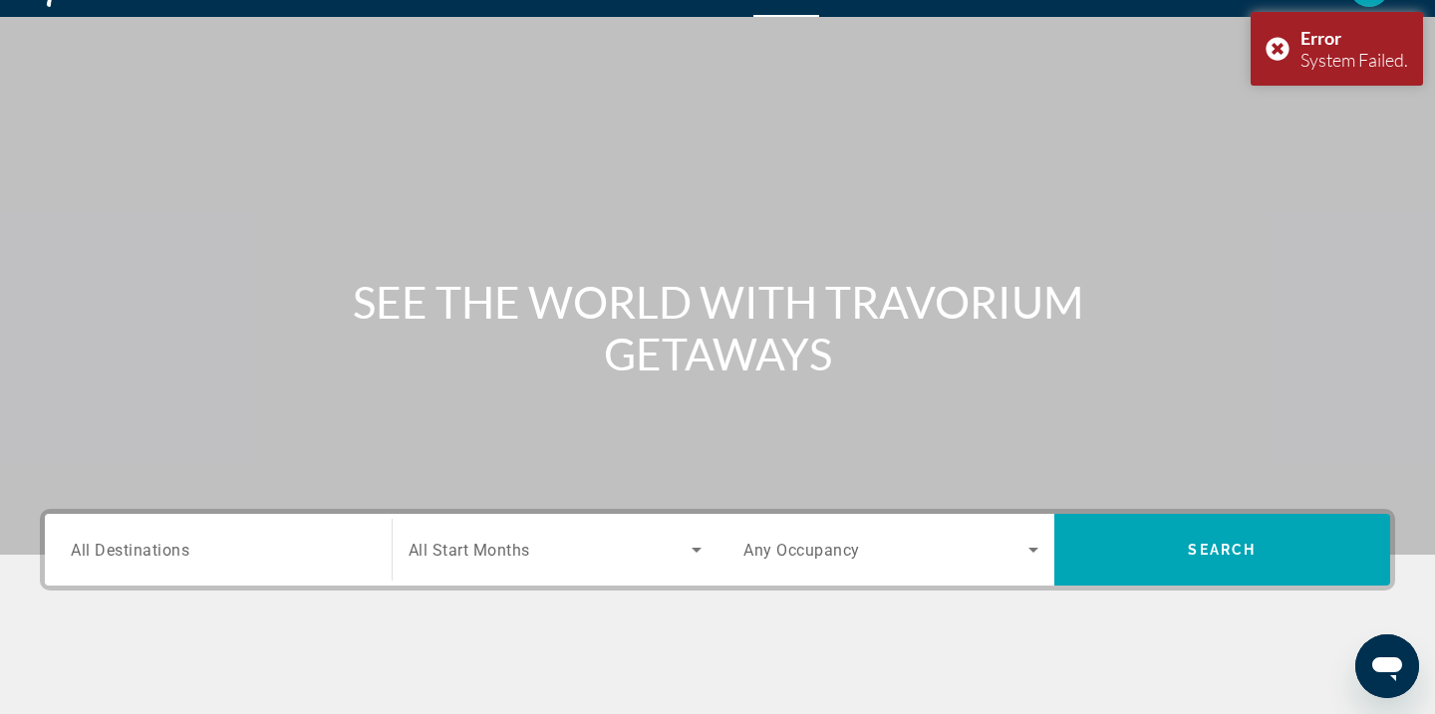
click at [175, 556] on span "All Destinations" at bounding box center [130, 549] width 119 height 19
click at [175, 556] on input "Destination All Destinations" at bounding box center [218, 551] width 295 height 24
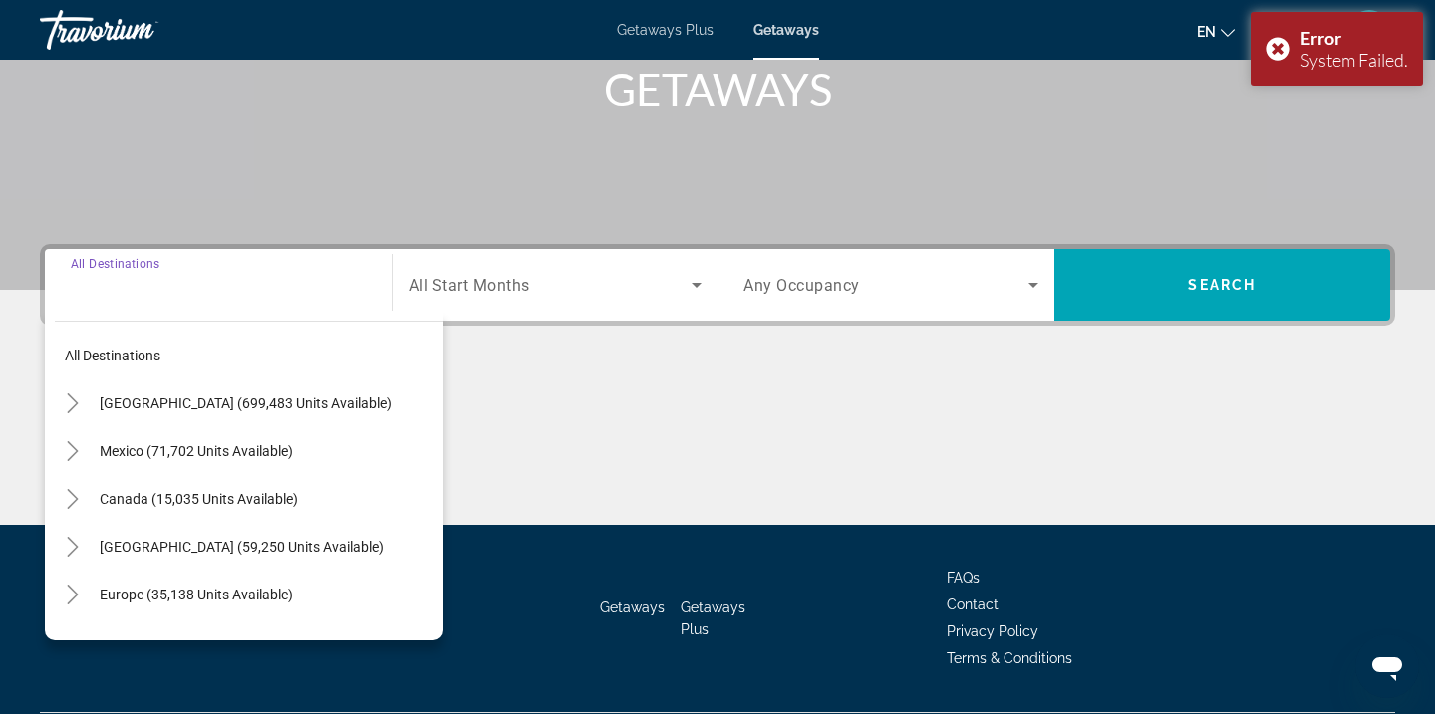
scroll to position [363, 0]
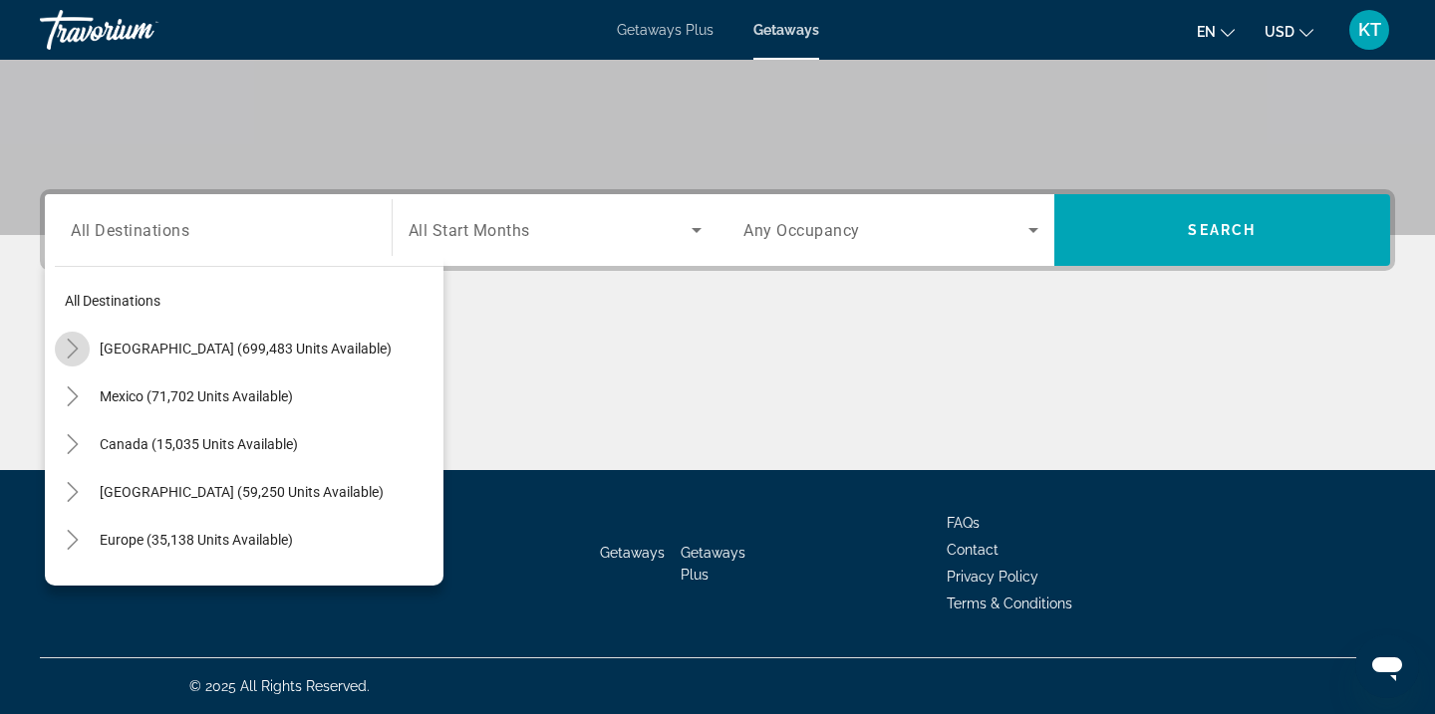
click at [79, 345] on icon "Toggle United States (699,483 units available)" at bounding box center [73, 349] width 20 height 20
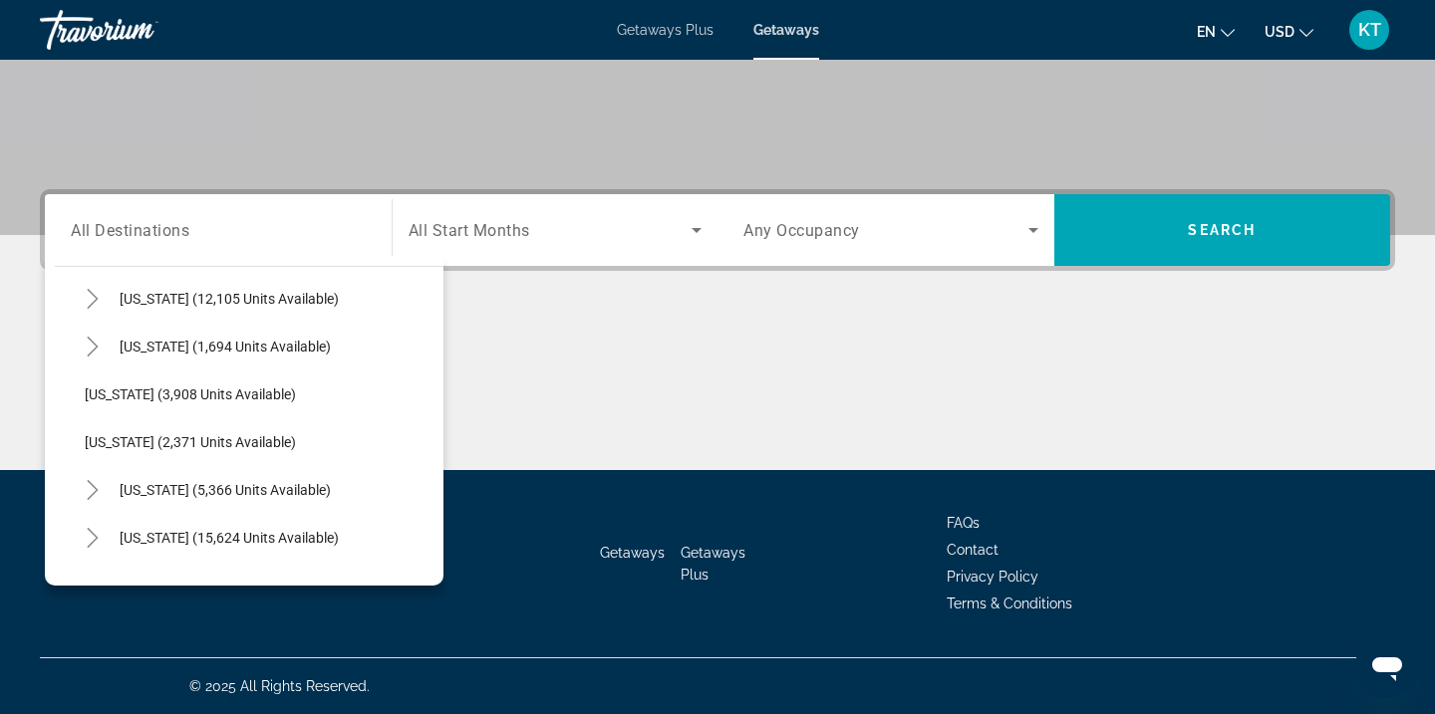
scroll to position [1201, 0]
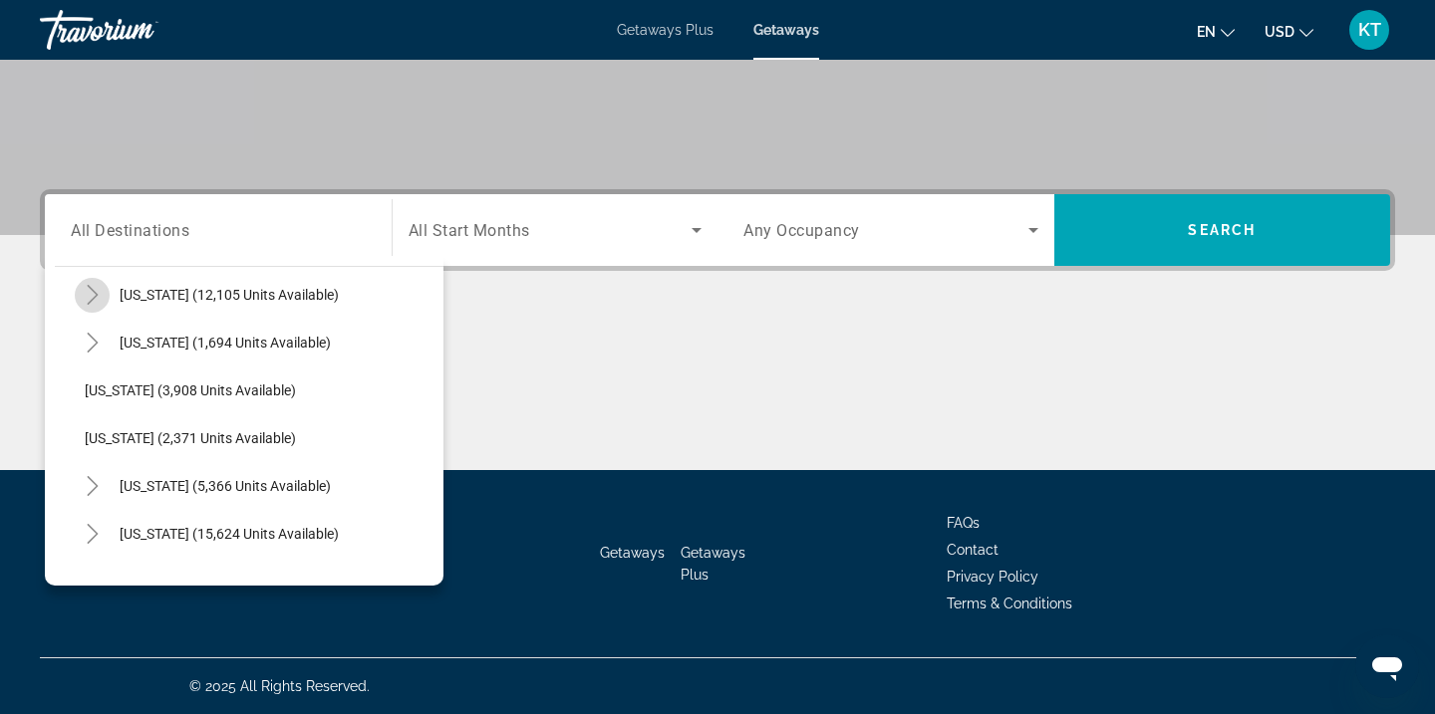
click at [99, 292] on icon "Toggle Nevada (12,105 units available)" at bounding box center [93, 295] width 20 height 20
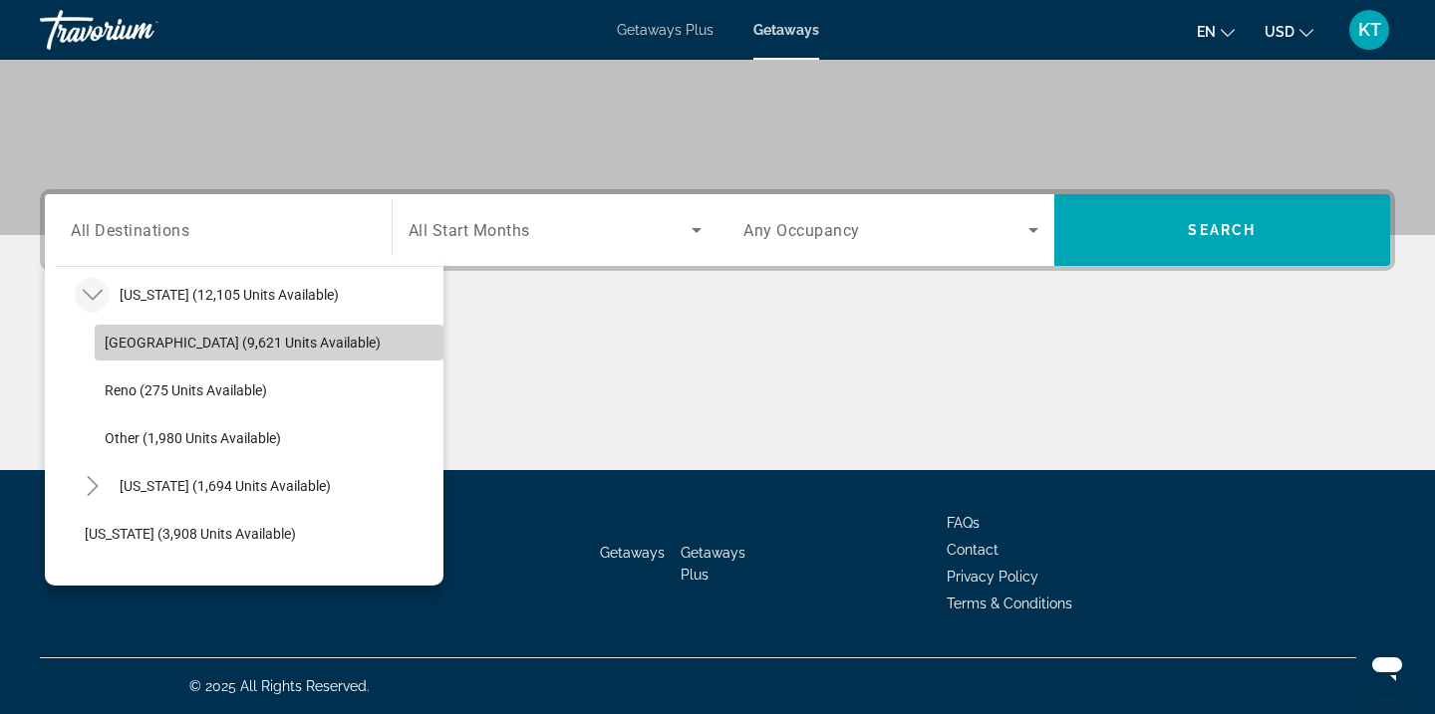
click at [164, 341] on span "[GEOGRAPHIC_DATA] (9,621 units available)" at bounding box center [243, 343] width 276 height 16
type input "**********"
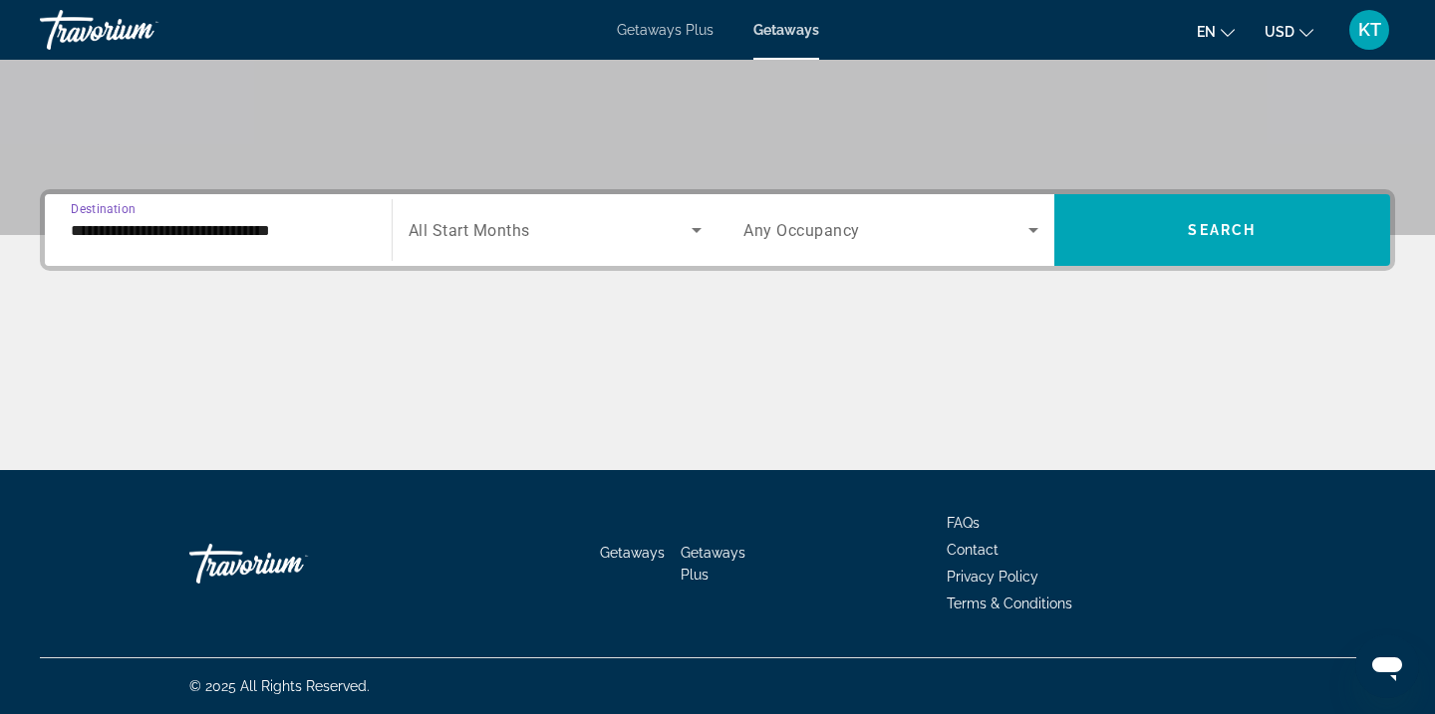
click at [451, 232] on span "All Start Months" at bounding box center [469, 230] width 122 height 19
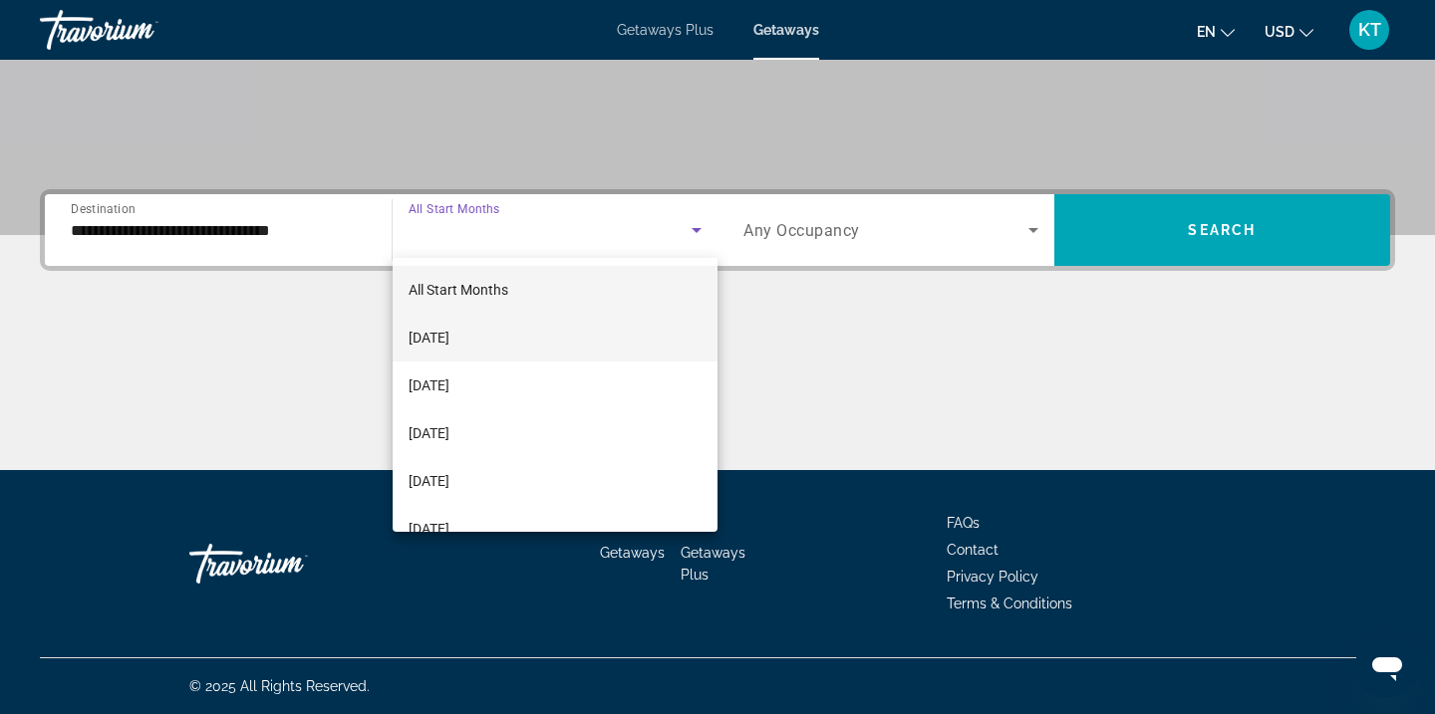
click at [449, 332] on span "[DATE]" at bounding box center [428, 338] width 41 height 24
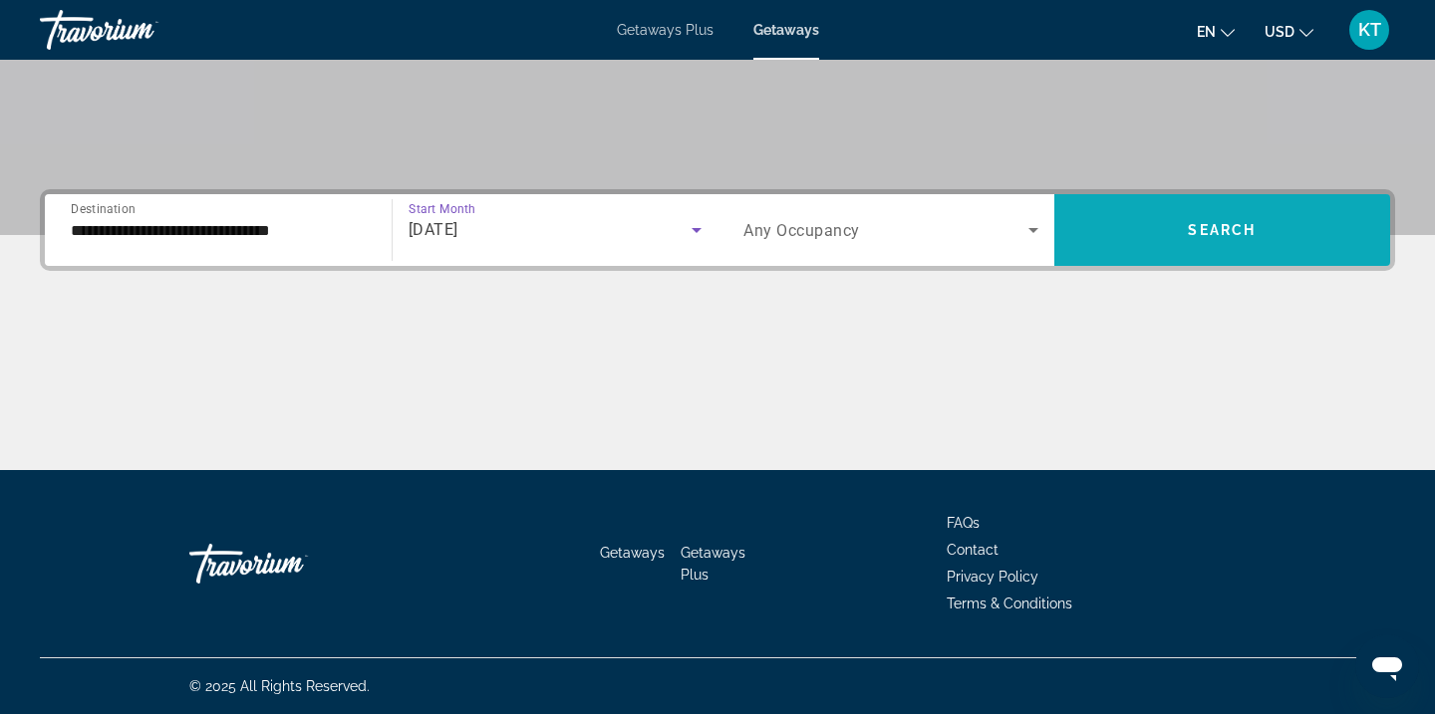
click at [1170, 233] on span "Search widget" at bounding box center [1222, 230] width 337 height 48
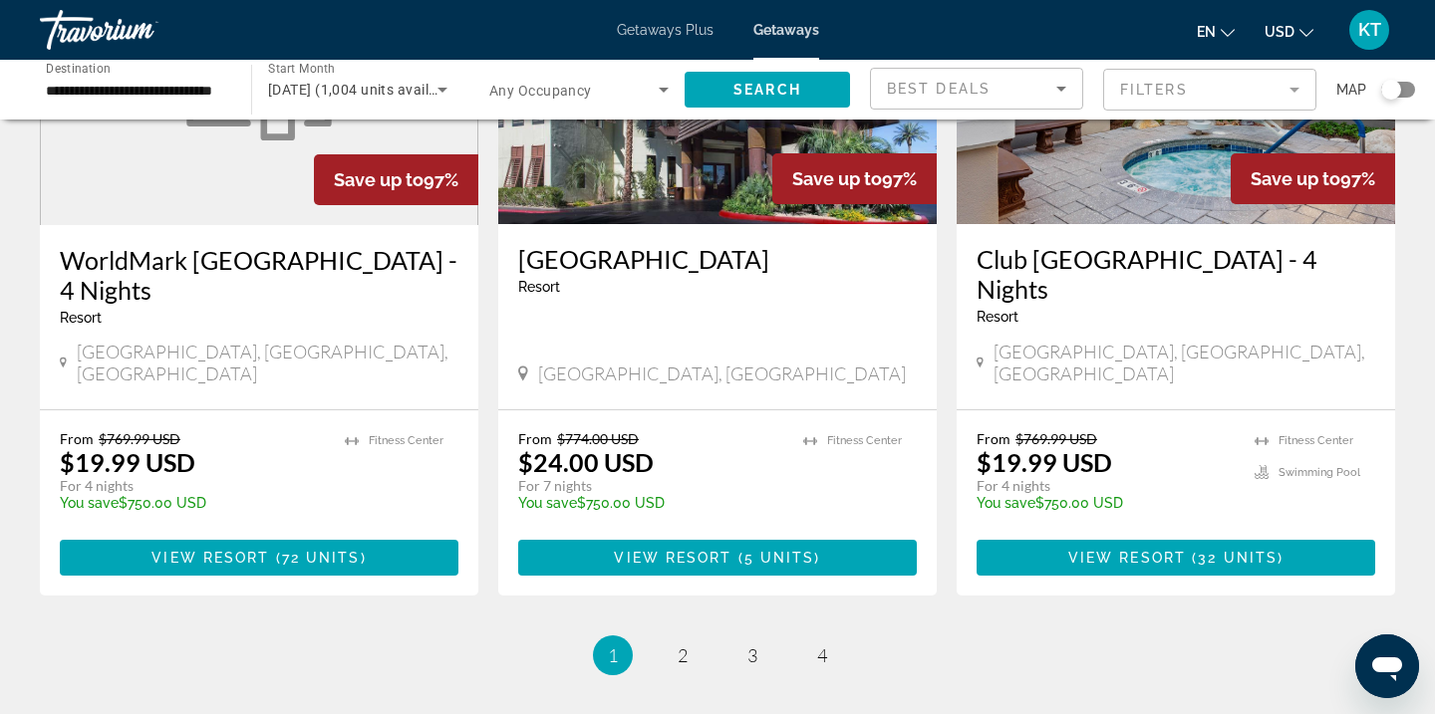
scroll to position [2478, 0]
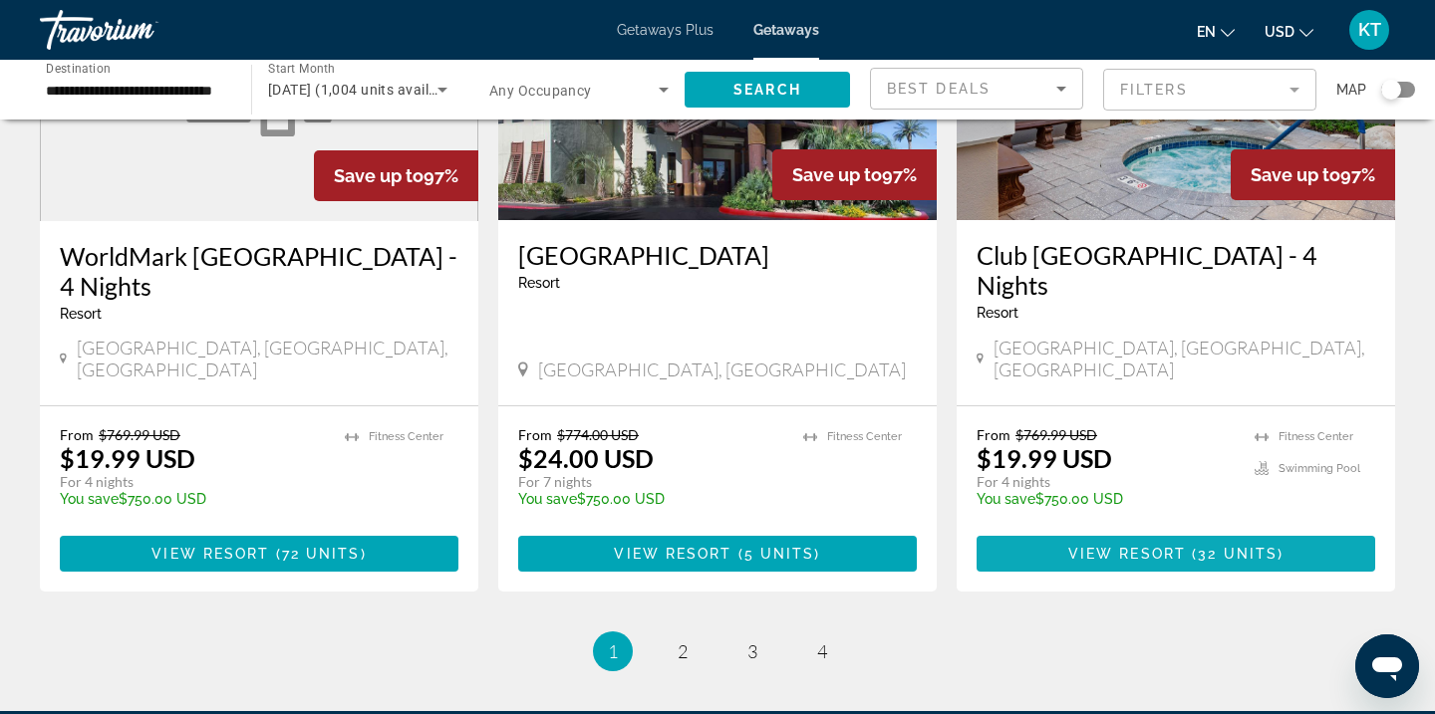
click at [1154, 546] on span "View Resort" at bounding box center [1127, 554] width 118 height 16
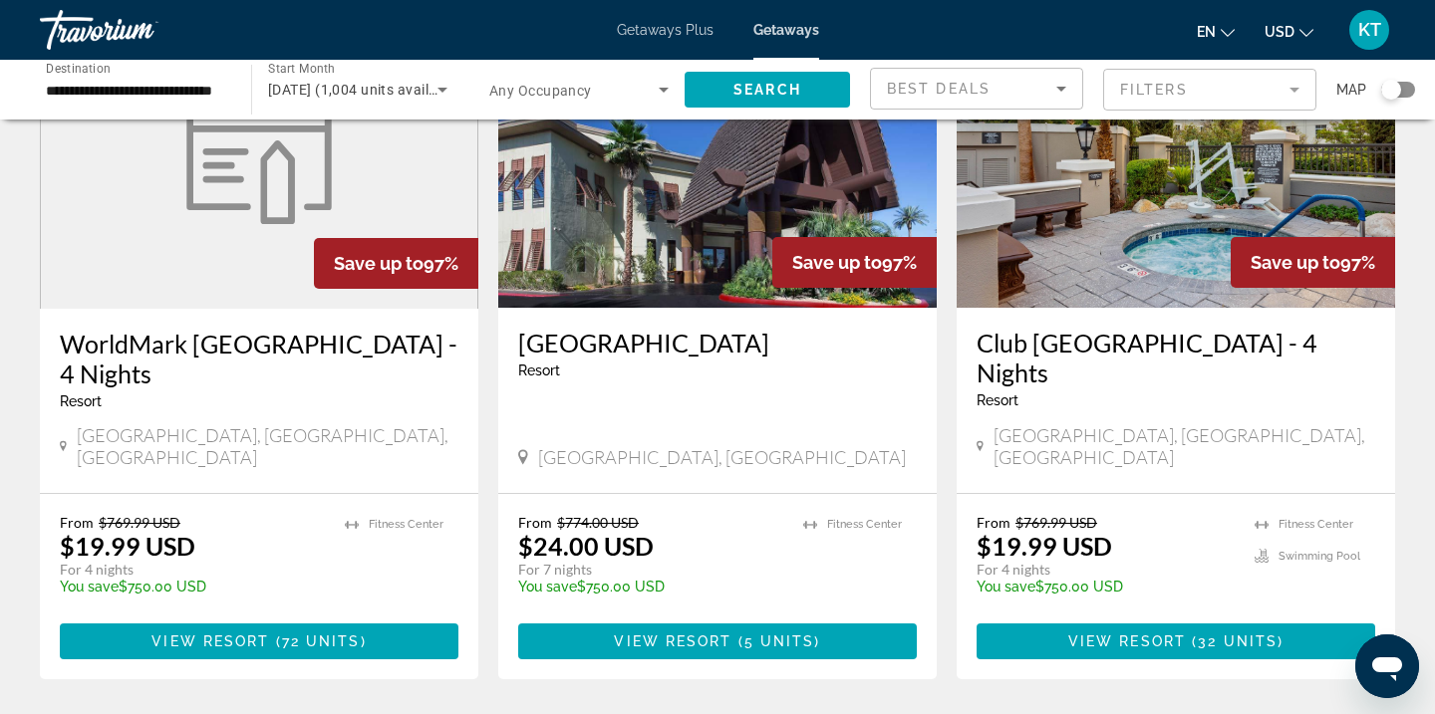
scroll to position [2382, 0]
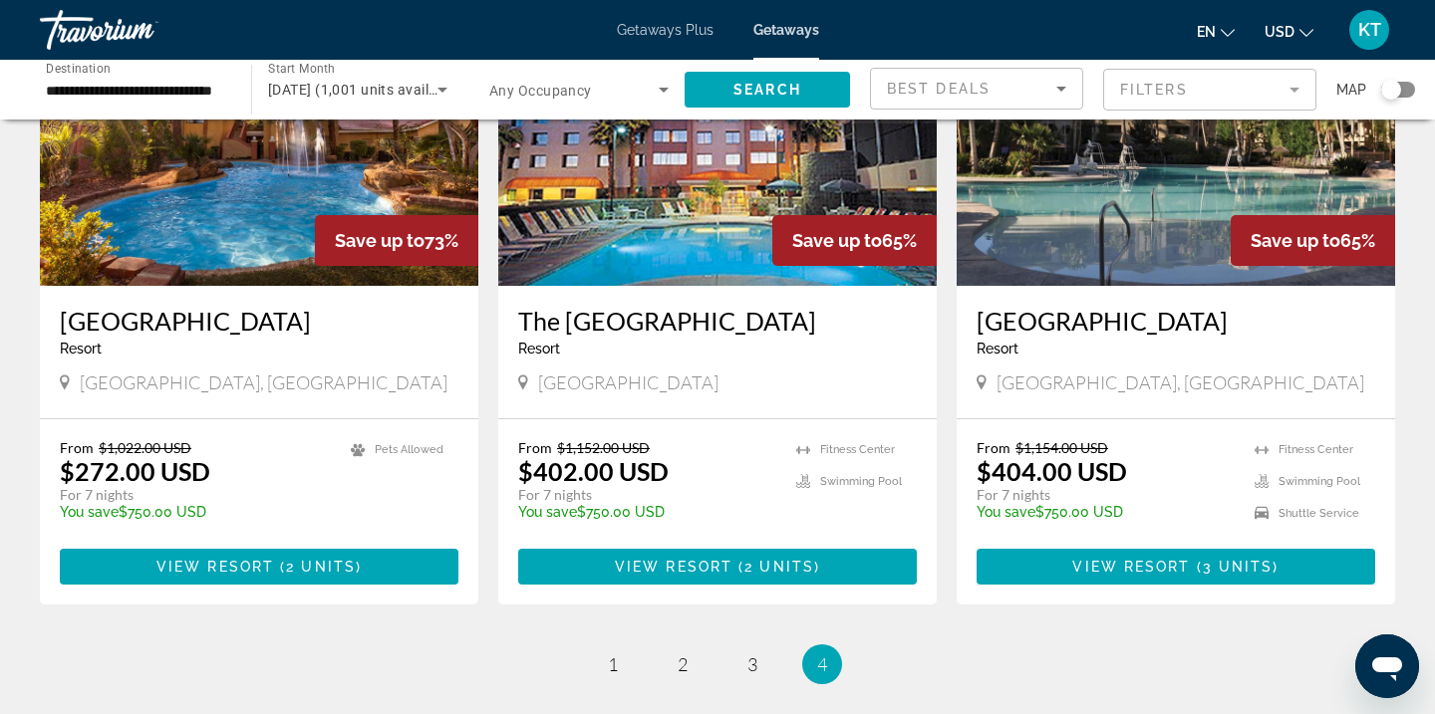
scroll to position [961, 0]
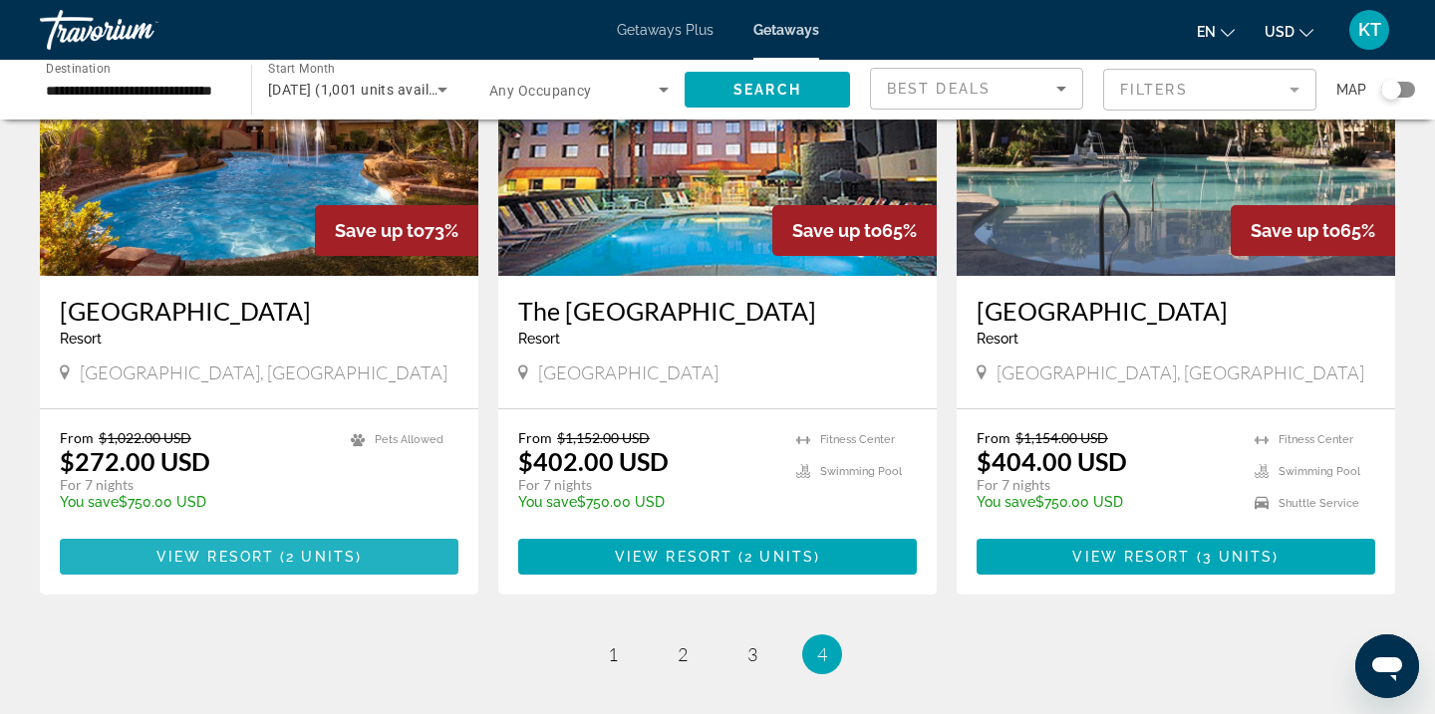
click at [373, 536] on span "Main content" at bounding box center [259, 557] width 398 height 48
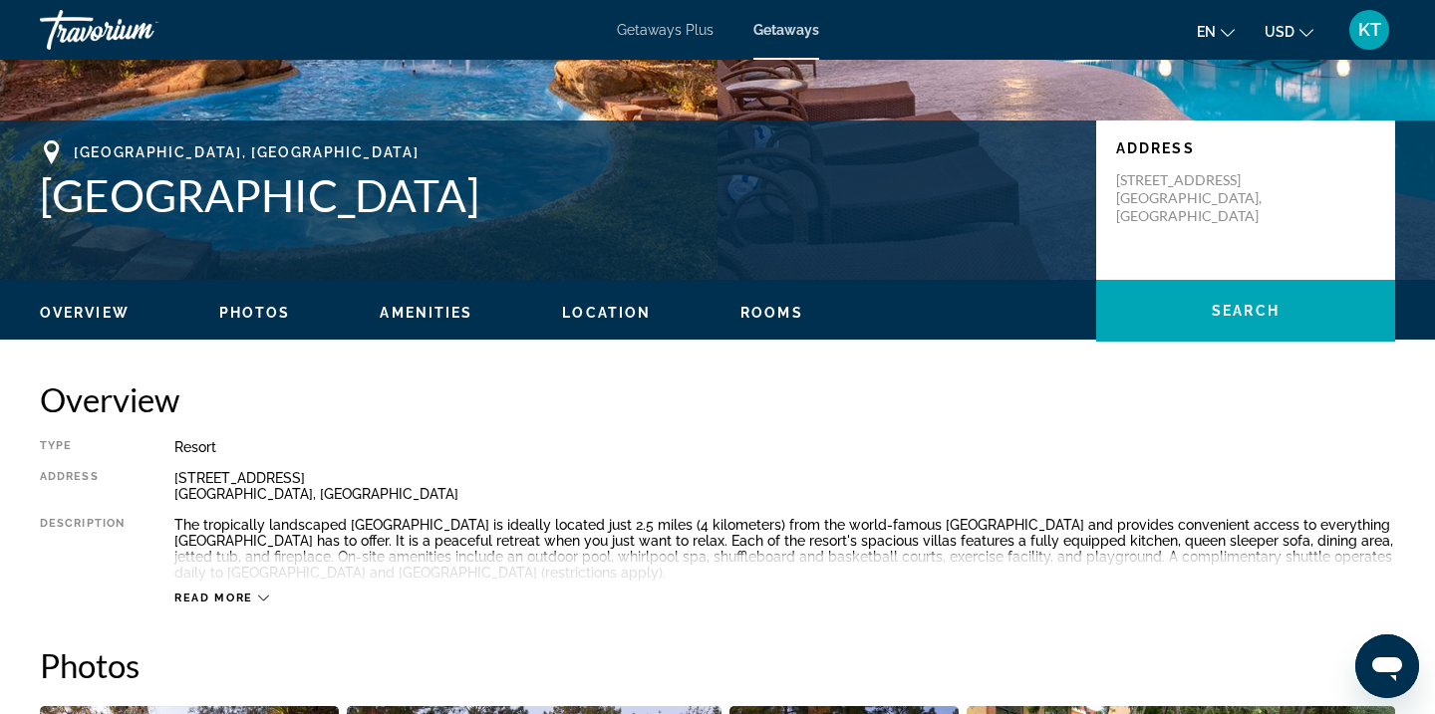
scroll to position [372, 0]
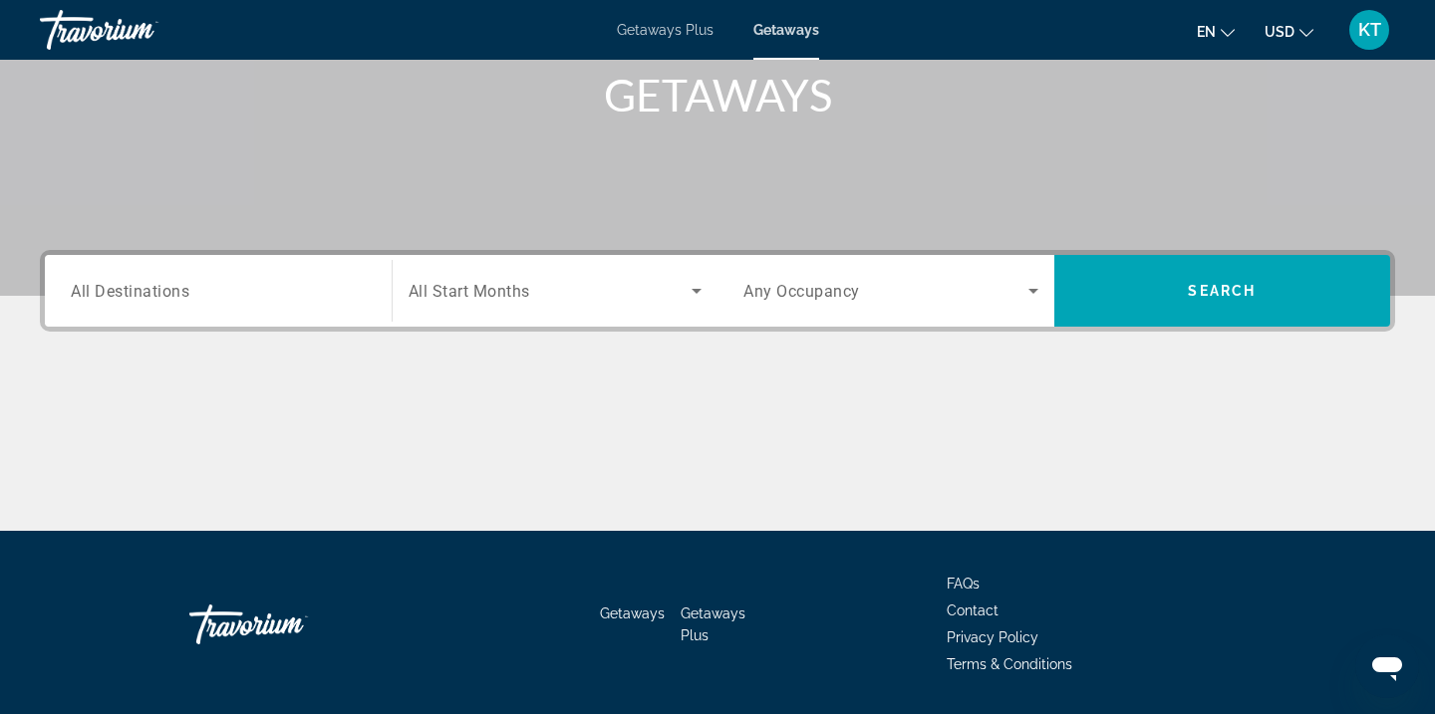
scroll to position [363, 0]
